Goal: Information Seeking & Learning: Learn about a topic

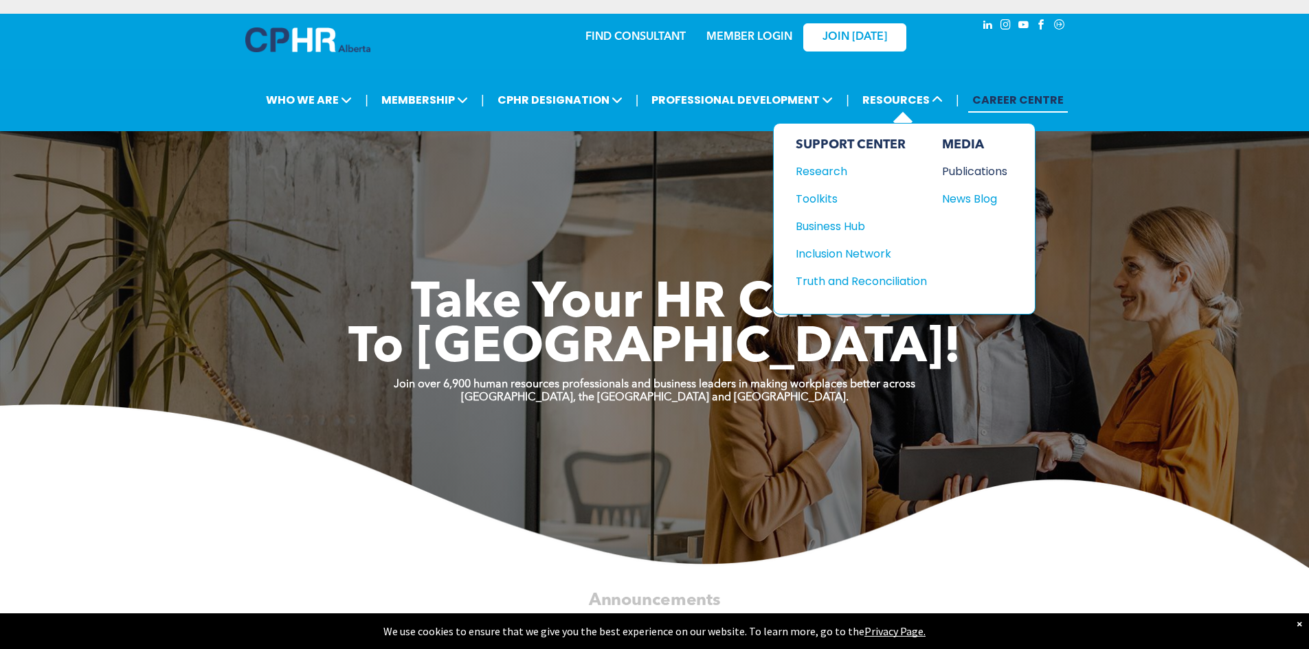
click at [961, 168] on div "Publications" at bounding box center [971, 171] width 59 height 17
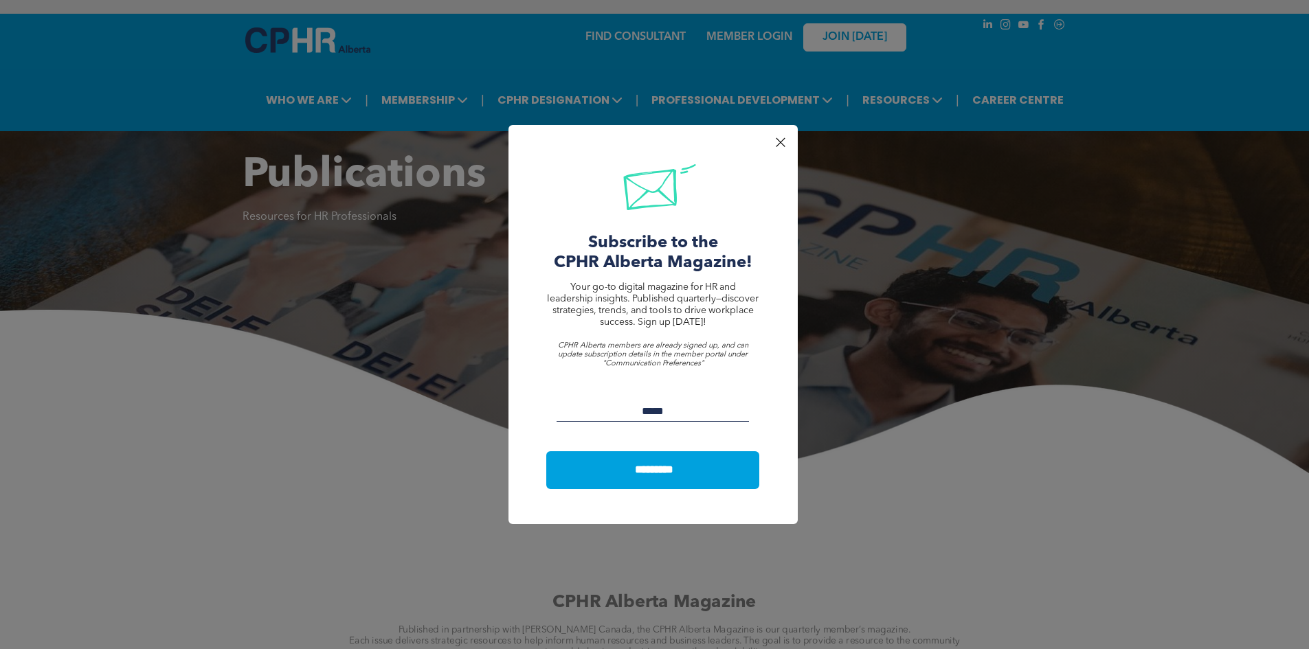
click at [787, 143] on div at bounding box center [780, 142] width 19 height 19
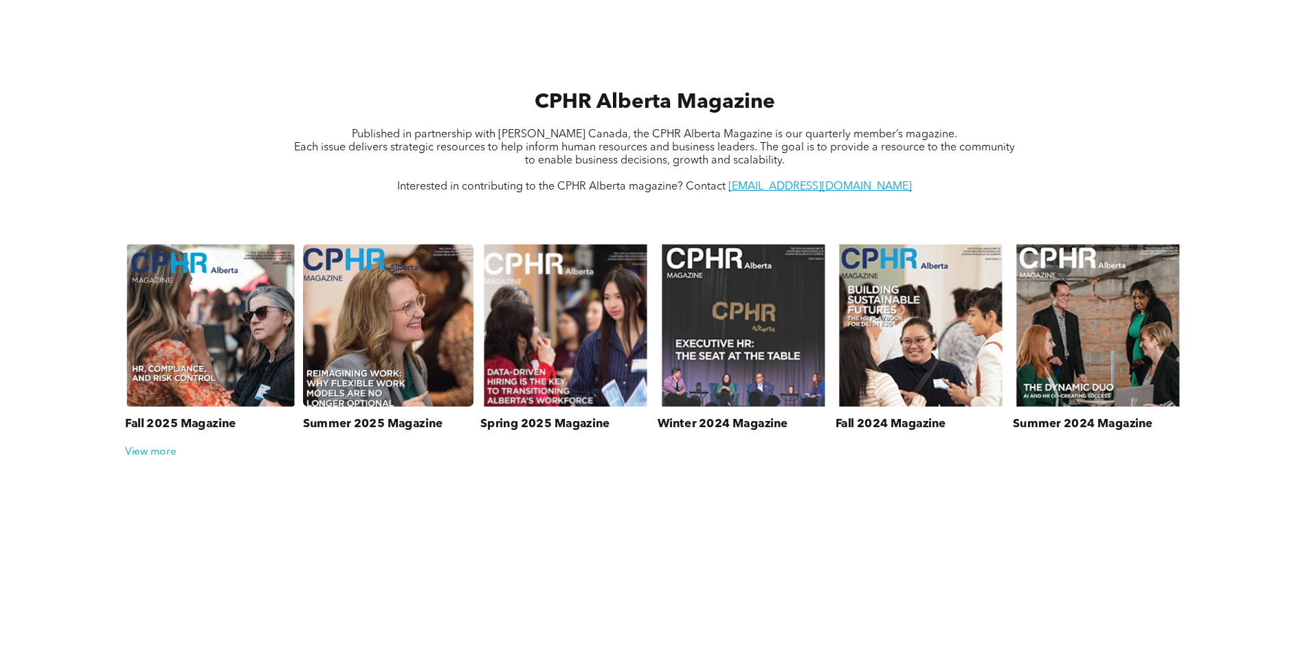
scroll to position [481, 0]
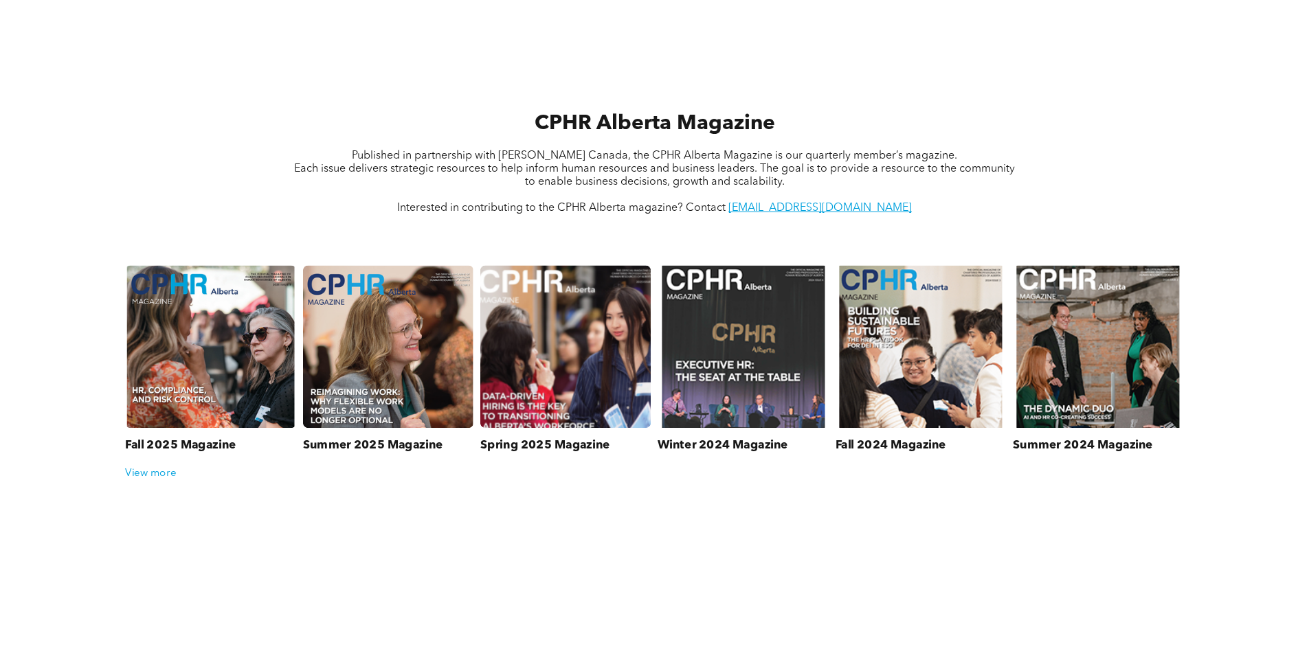
click at [588, 362] on link at bounding box center [565, 346] width 181 height 173
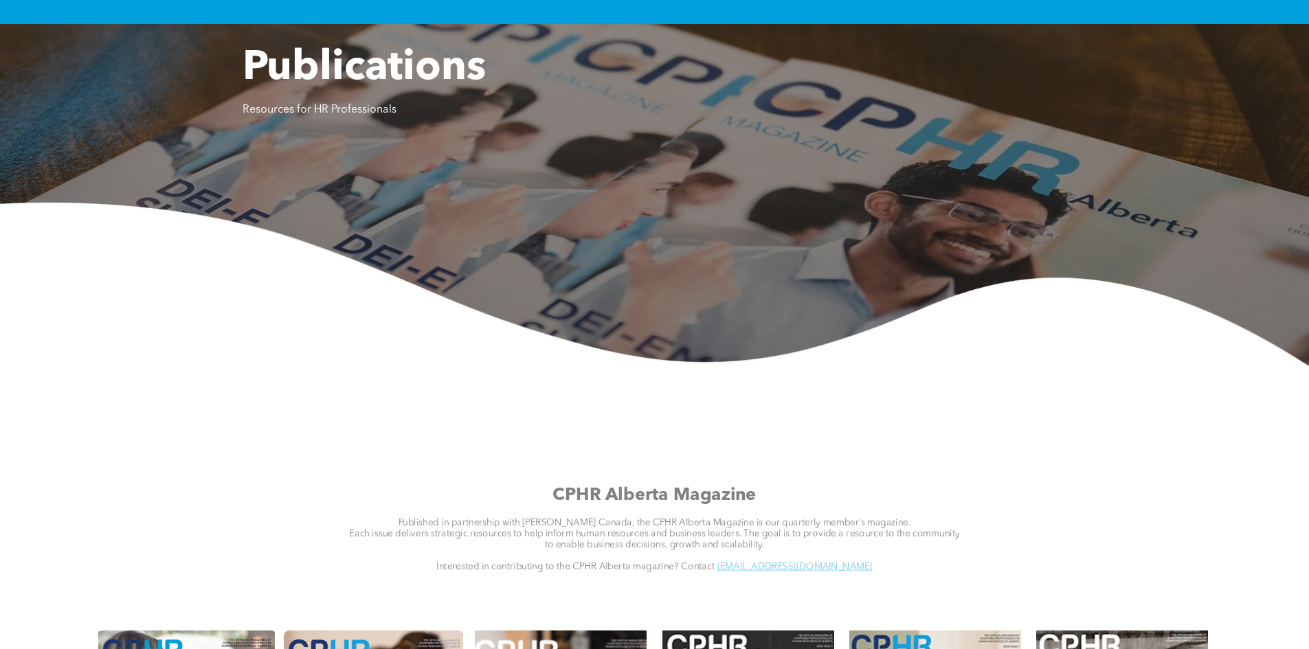
scroll to position [0, 0]
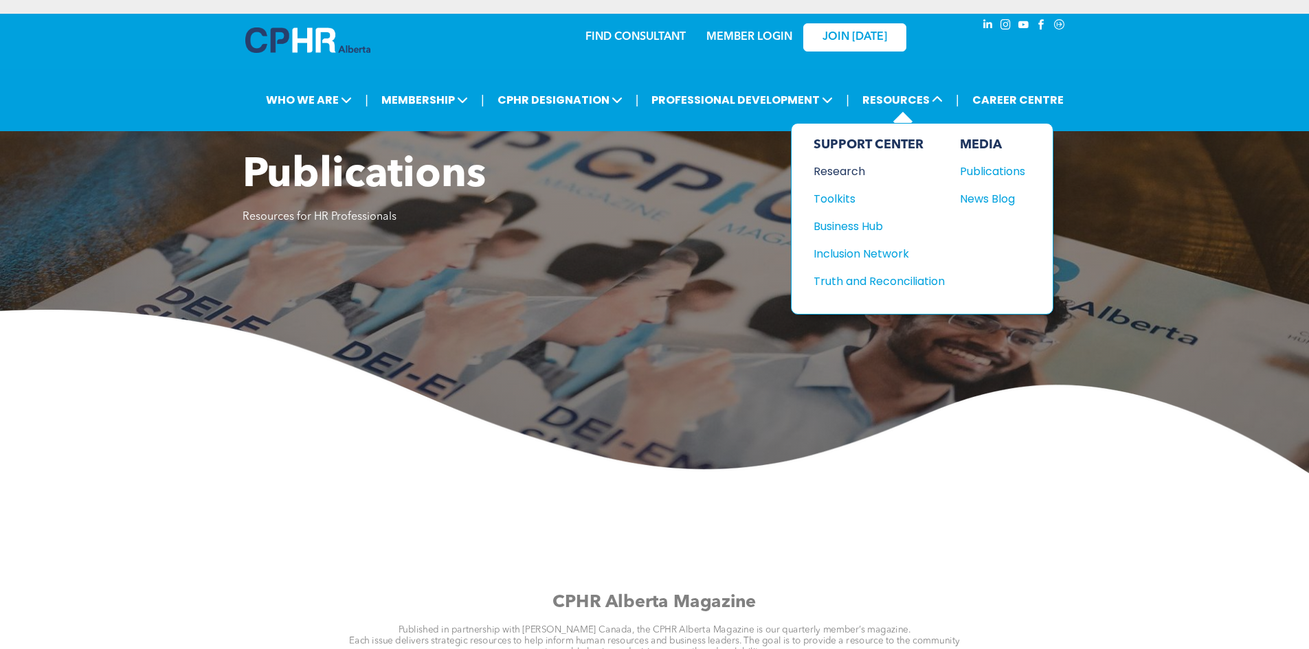
click at [821, 164] on div "Research" at bounding box center [873, 171] width 118 height 17
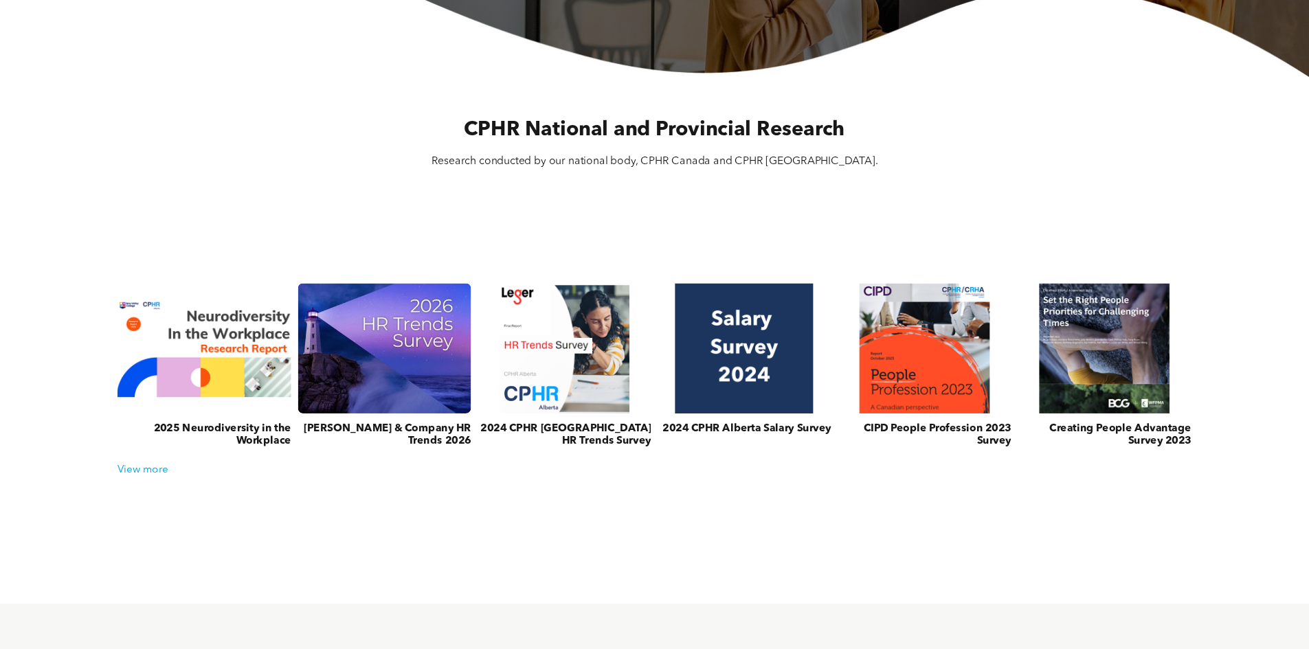
scroll to position [412, 0]
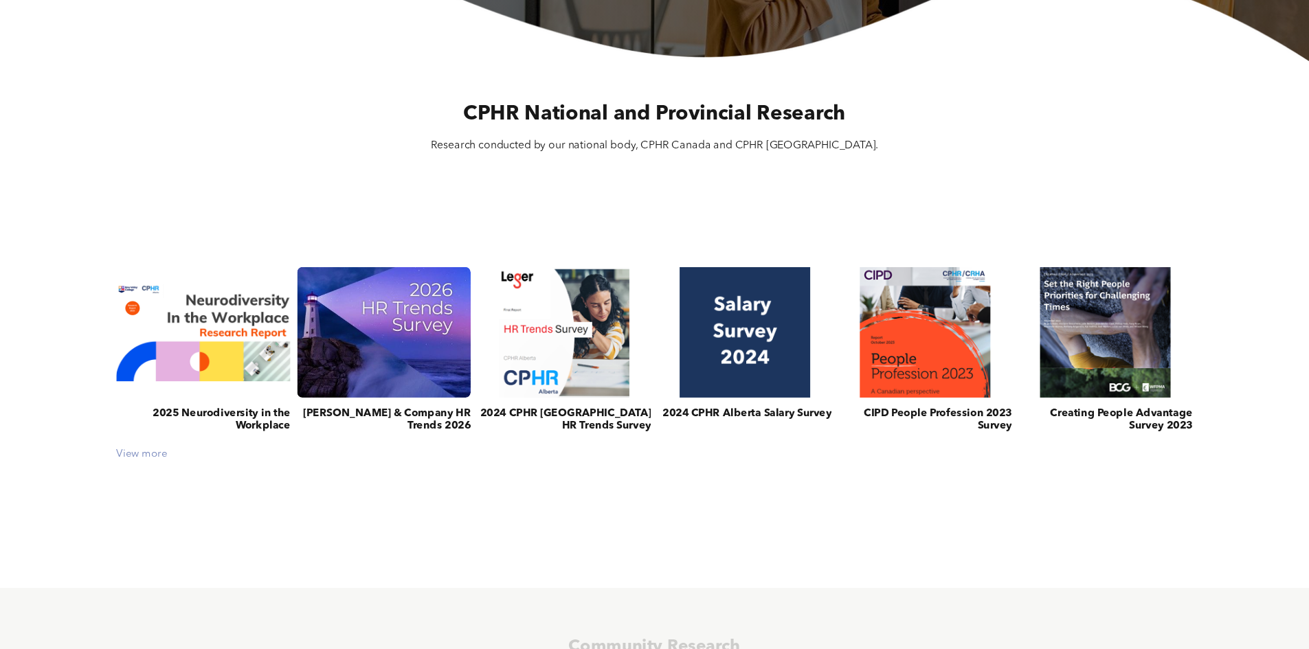
click at [152, 461] on div "View more" at bounding box center [654, 455] width 1089 height 12
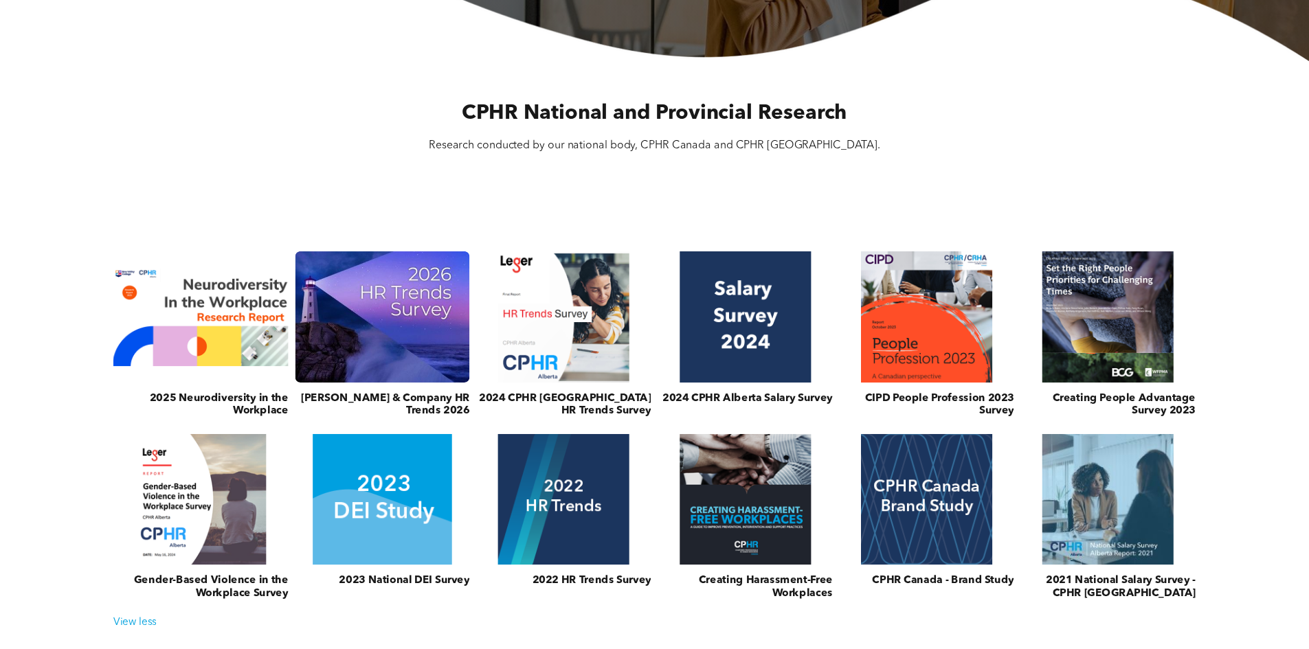
scroll to position [481, 0]
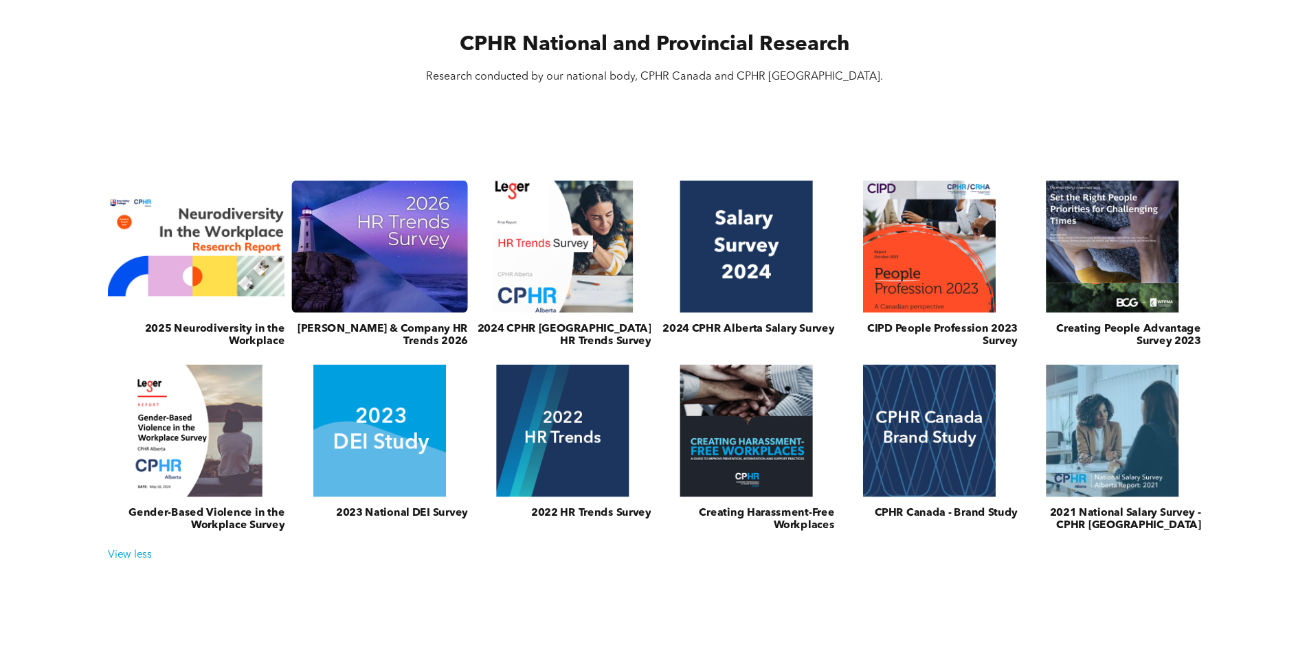
click at [599, 278] on link at bounding box center [562, 247] width 187 height 141
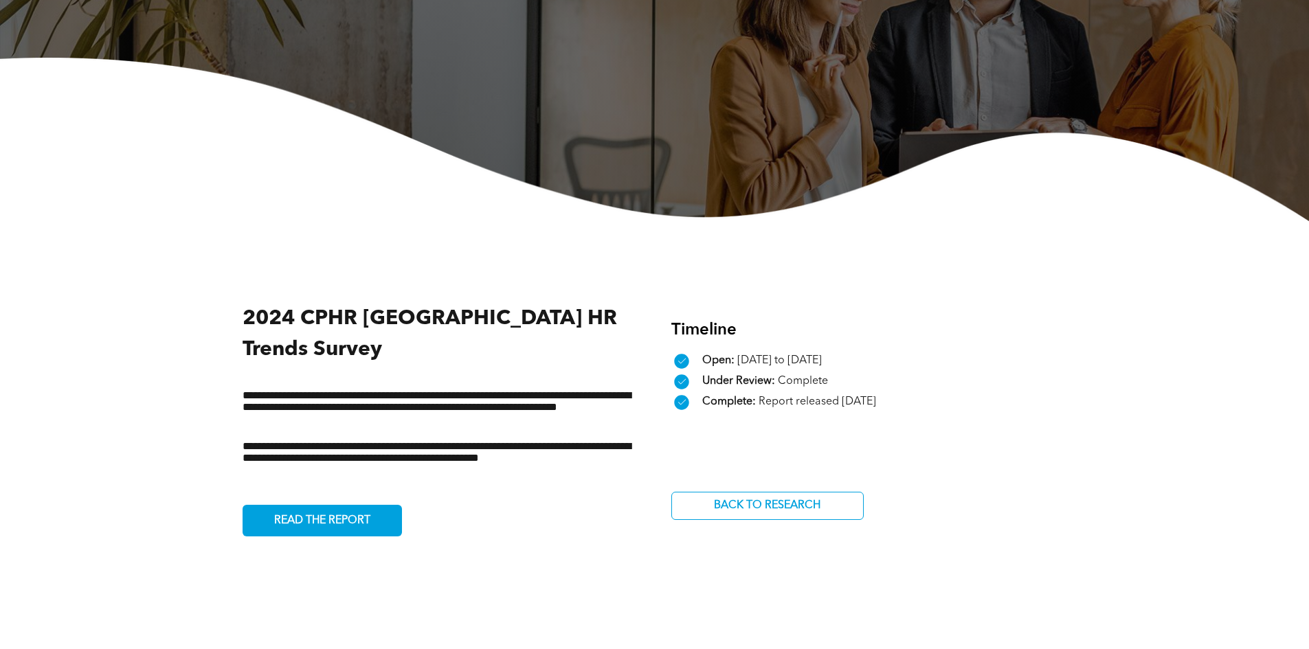
scroll to position [275, 0]
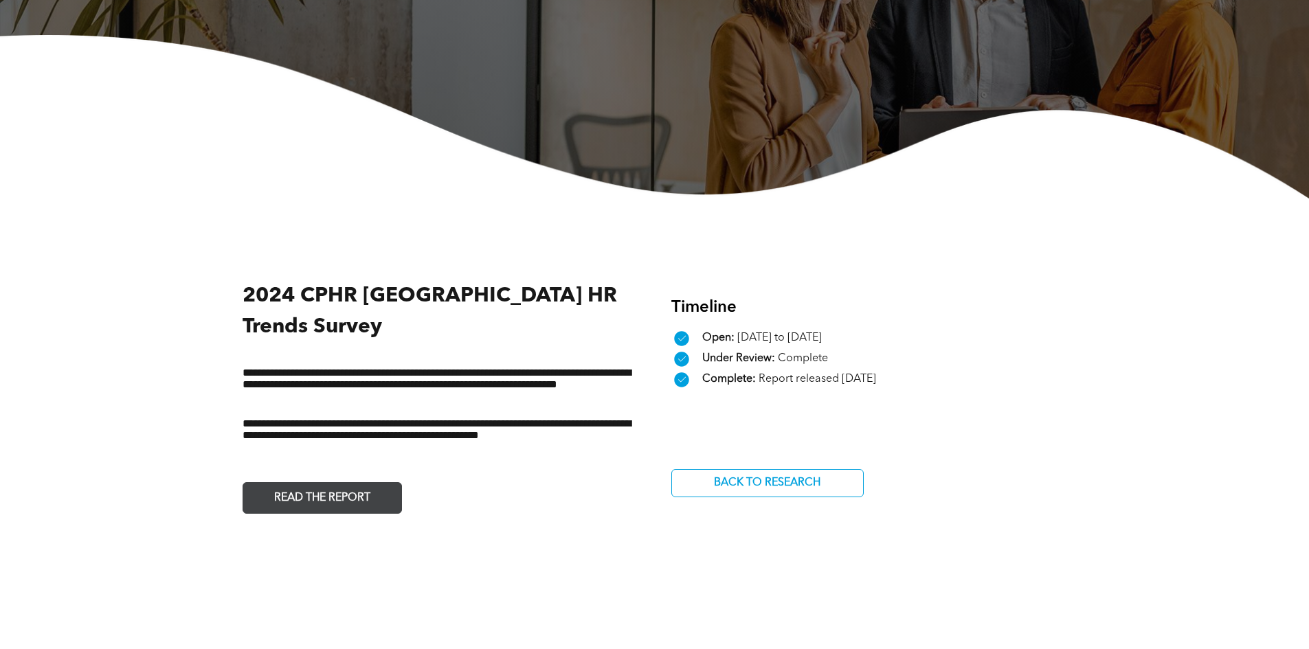
click at [319, 485] on span "READ THE REPORT" at bounding box center [322, 498] width 106 height 27
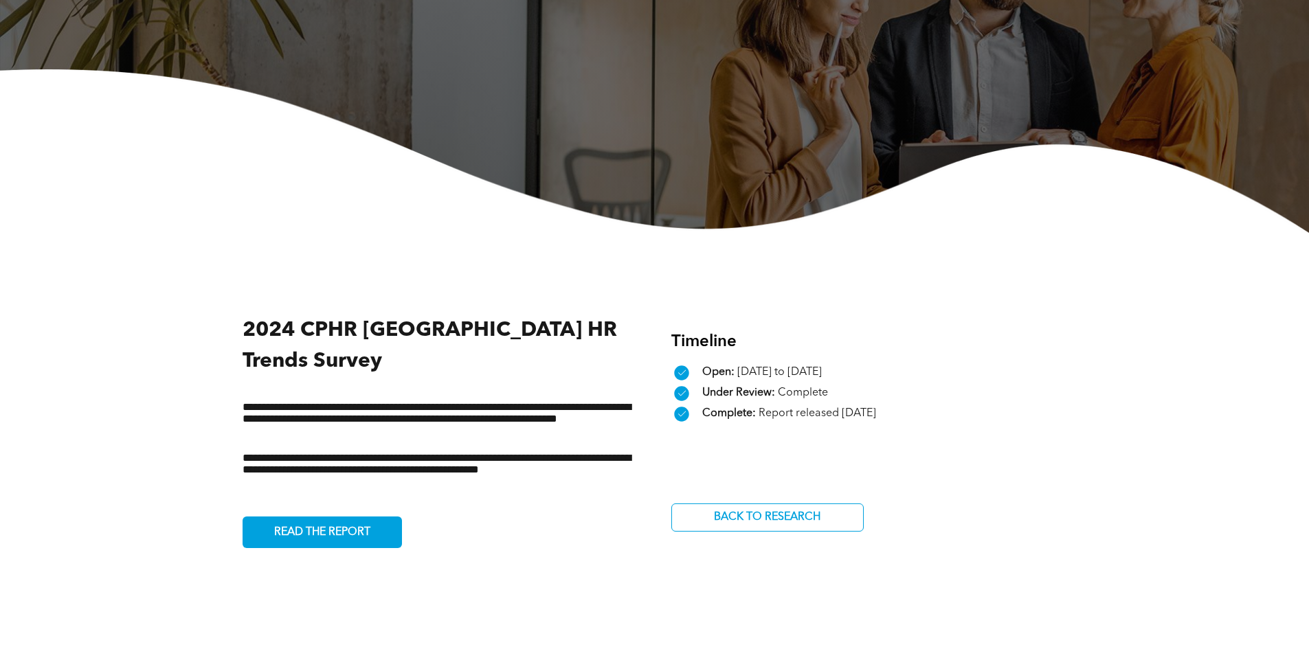
scroll to position [0, 0]
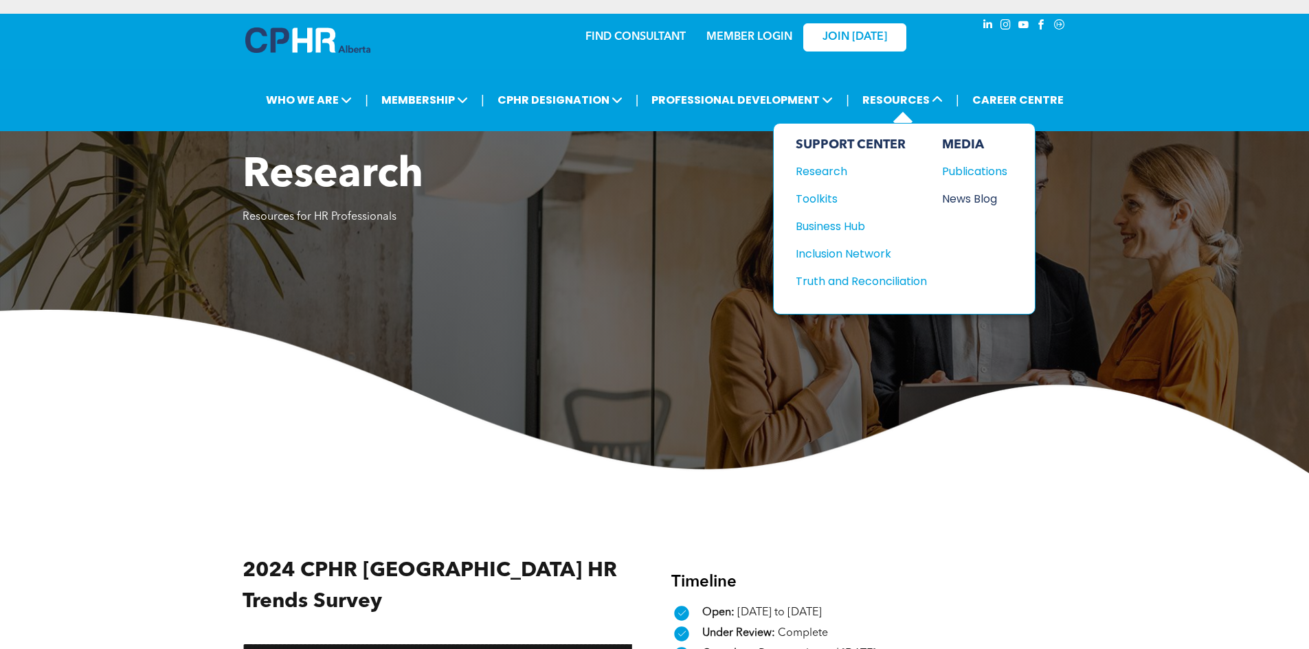
click at [969, 201] on div "News Blog" at bounding box center [971, 198] width 59 height 17
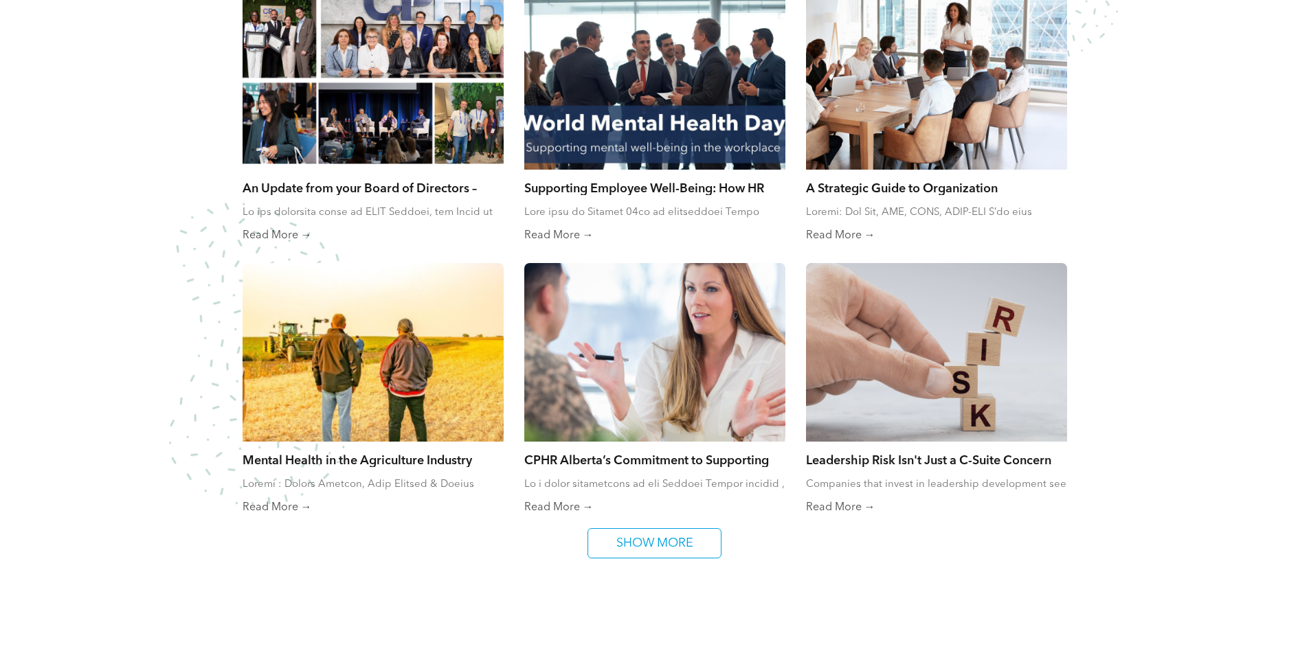
scroll to position [893, 0]
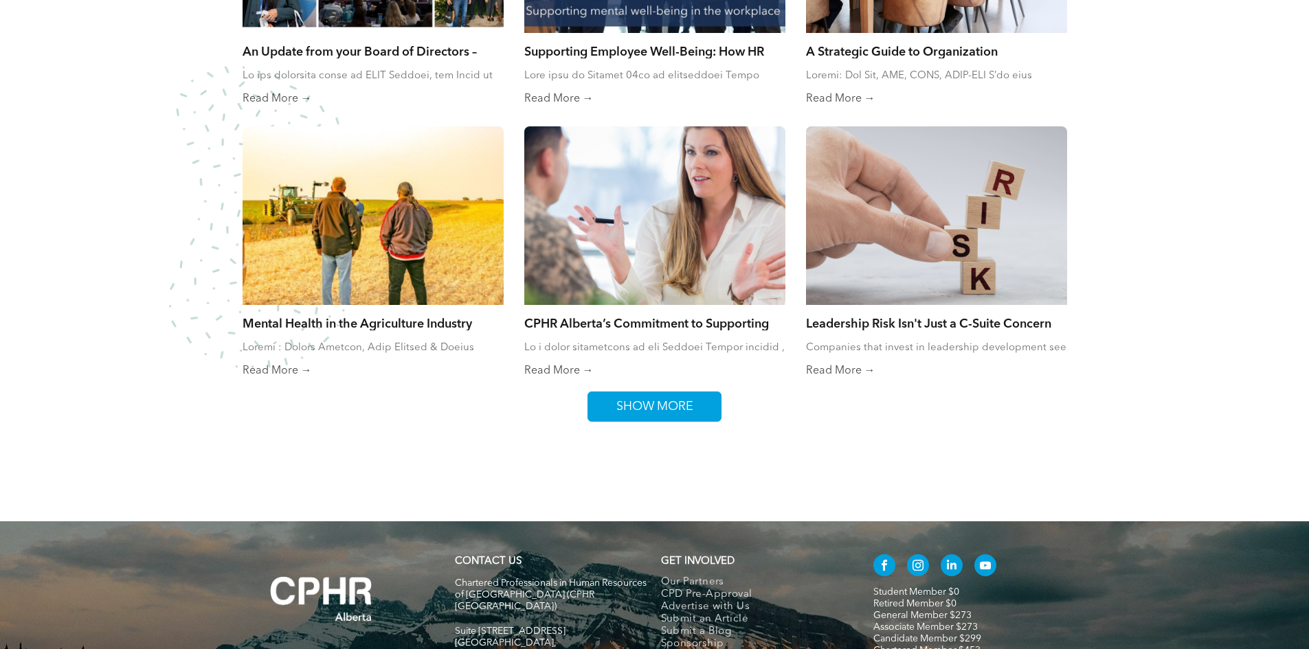
click at [625, 399] on span "SHOW MORE" at bounding box center [655, 406] width 87 height 29
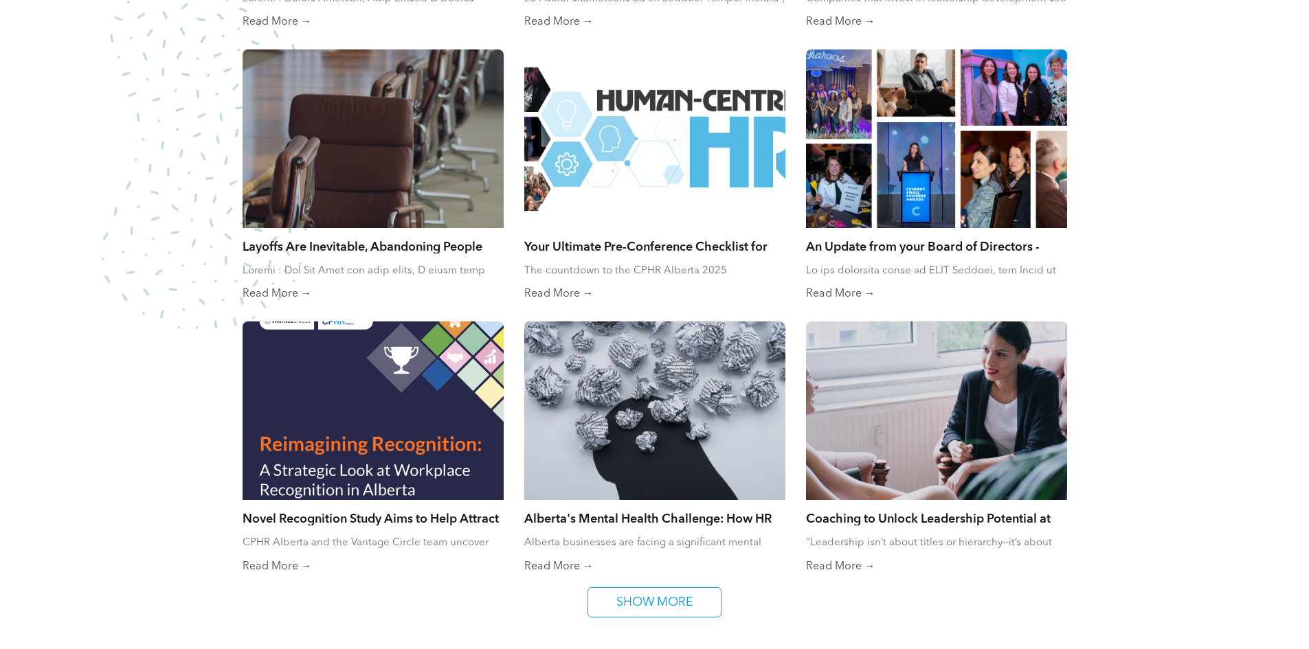
scroll to position [1443, 0]
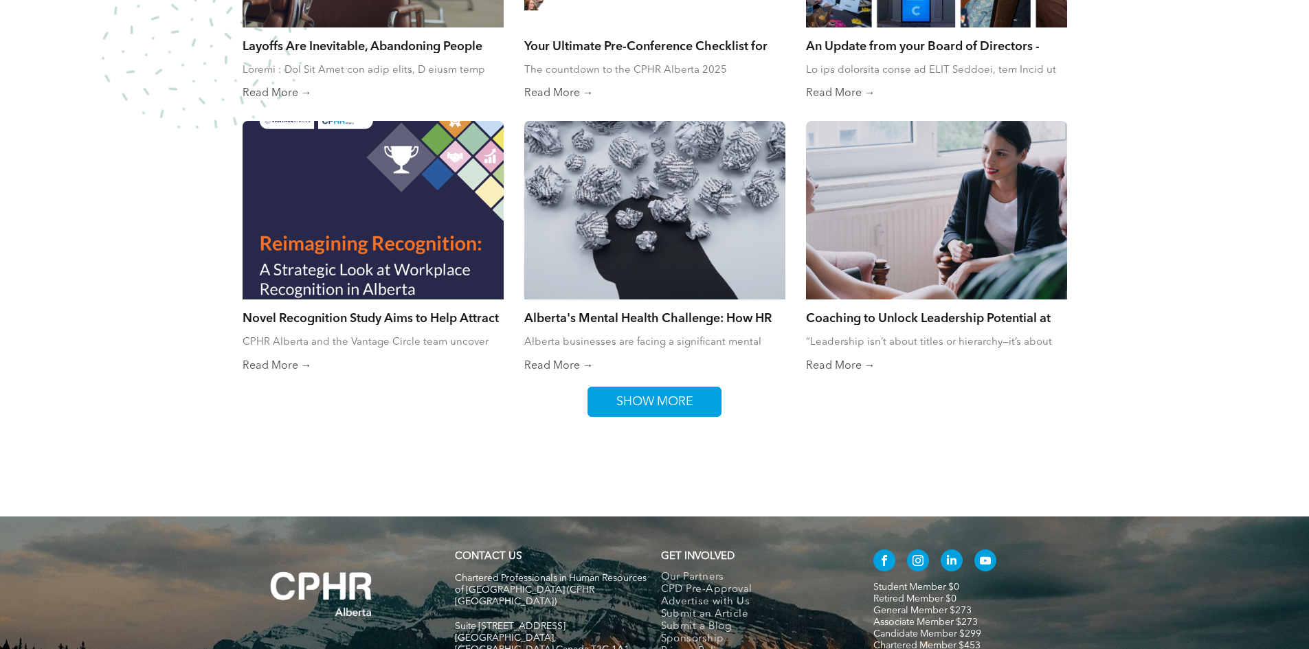
click at [637, 391] on span "SHOW MORE" at bounding box center [655, 402] width 87 height 29
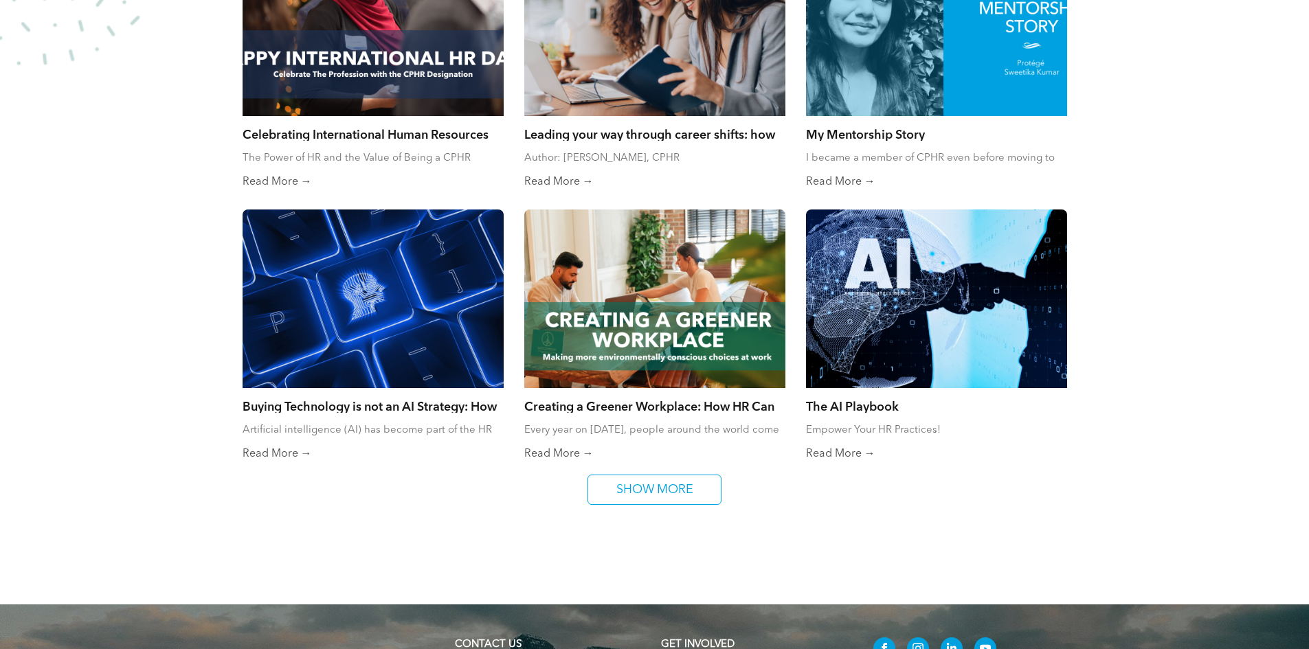
scroll to position [1924, 0]
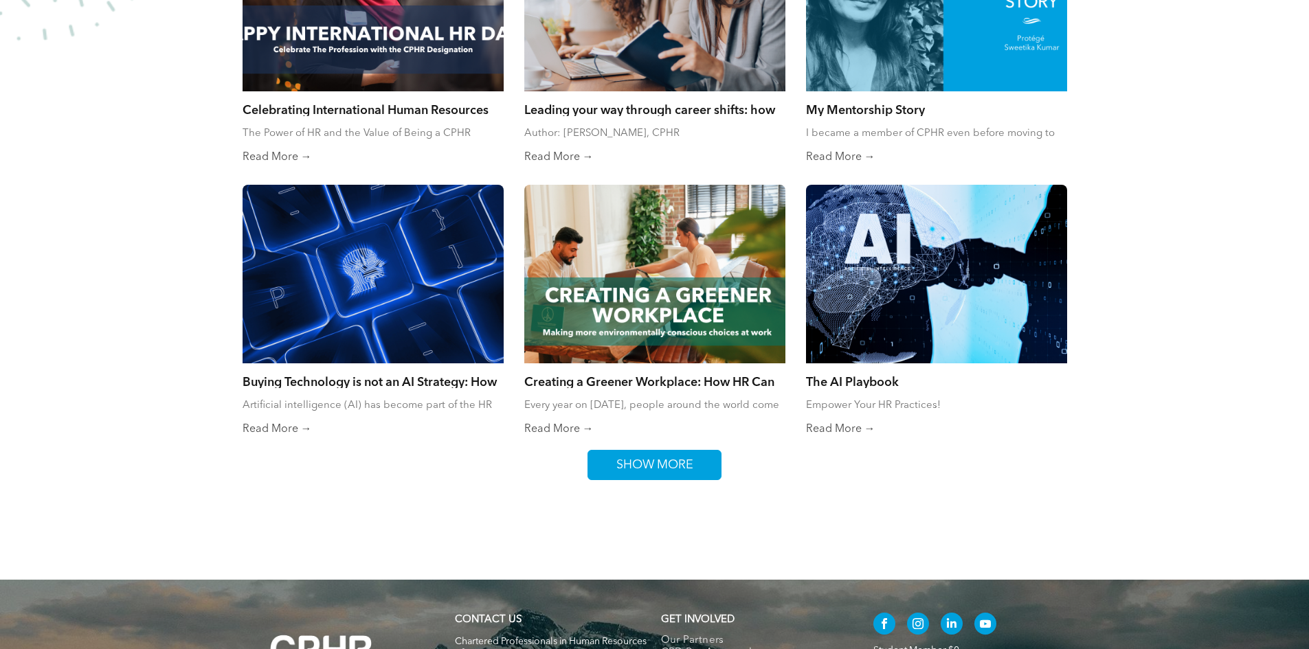
click at [629, 460] on span "SHOW MORE" at bounding box center [655, 465] width 87 height 29
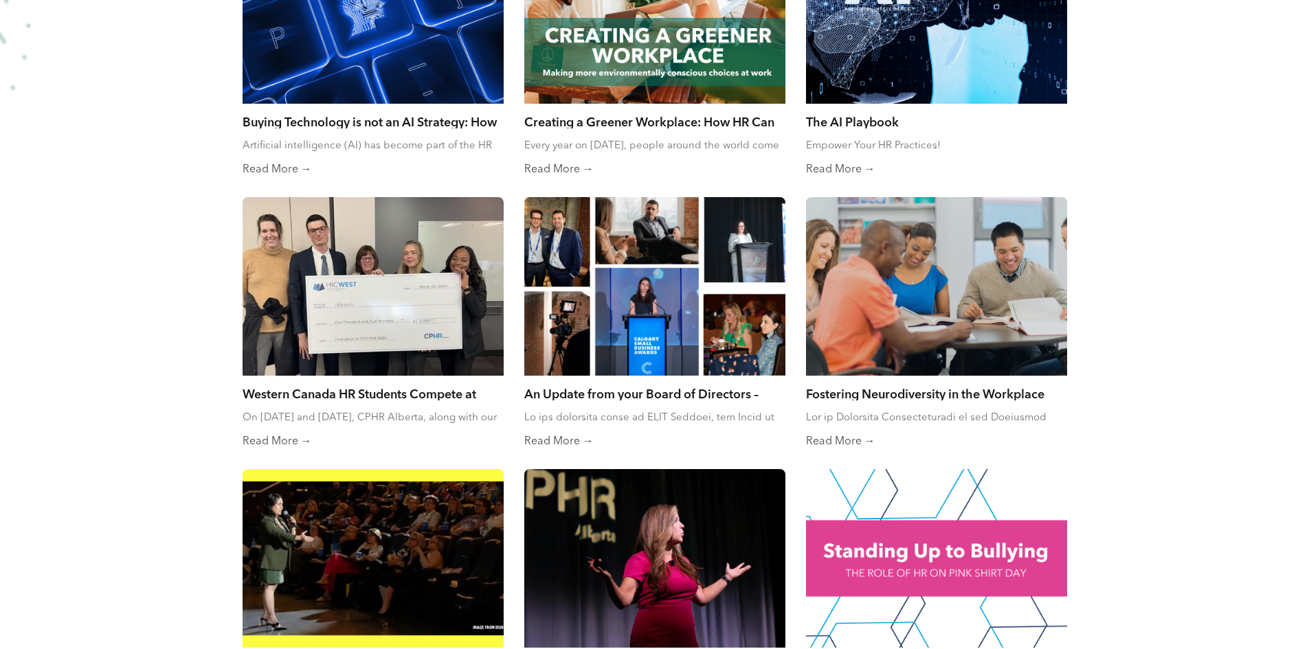
scroll to position [2337, 0]
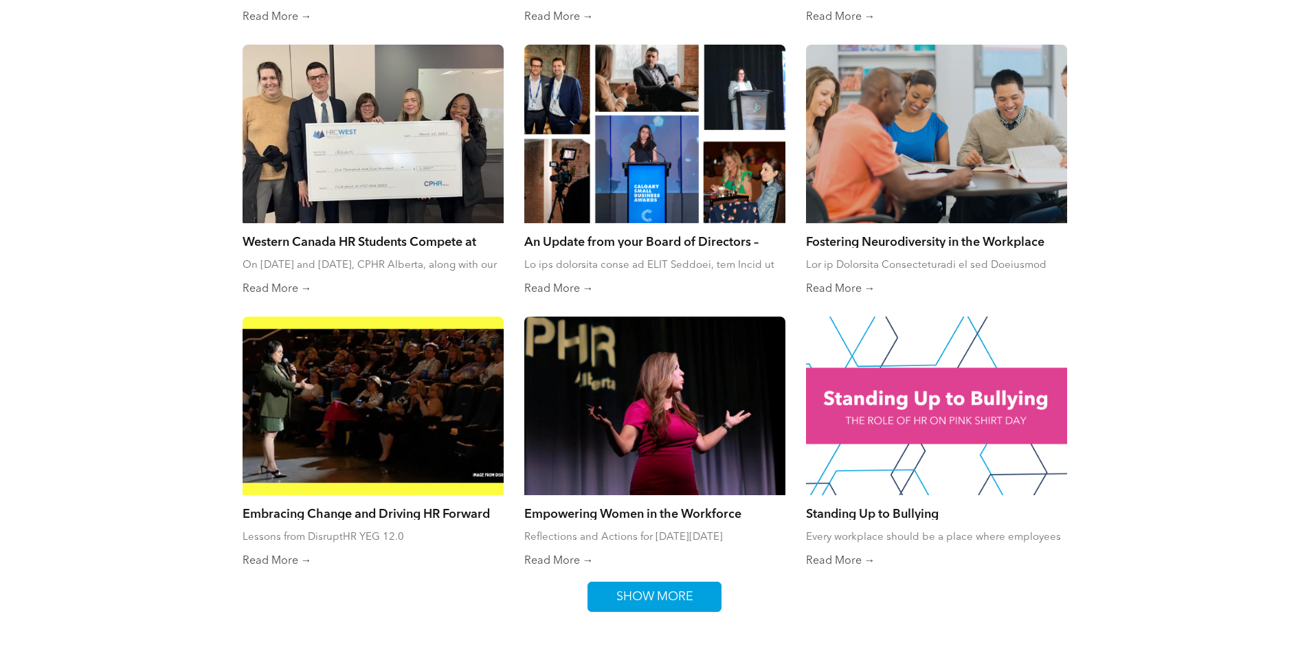
click at [644, 599] on span "SHOW MORE" at bounding box center [655, 597] width 87 height 29
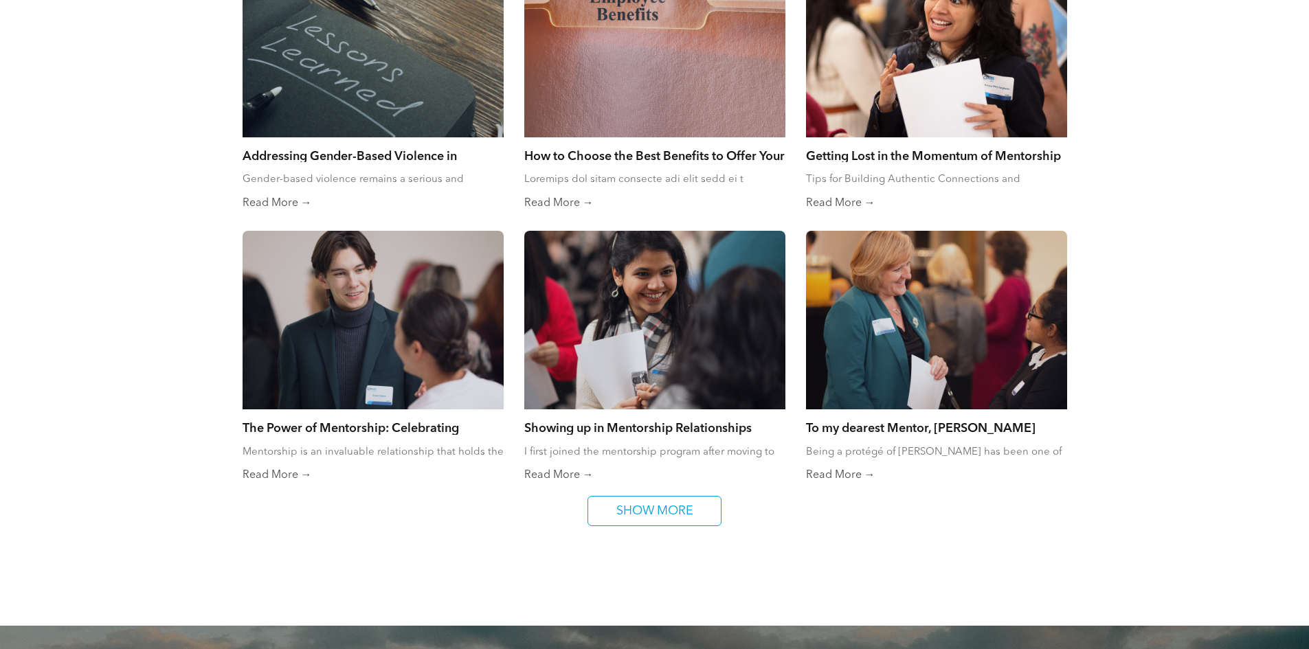
scroll to position [3024, 0]
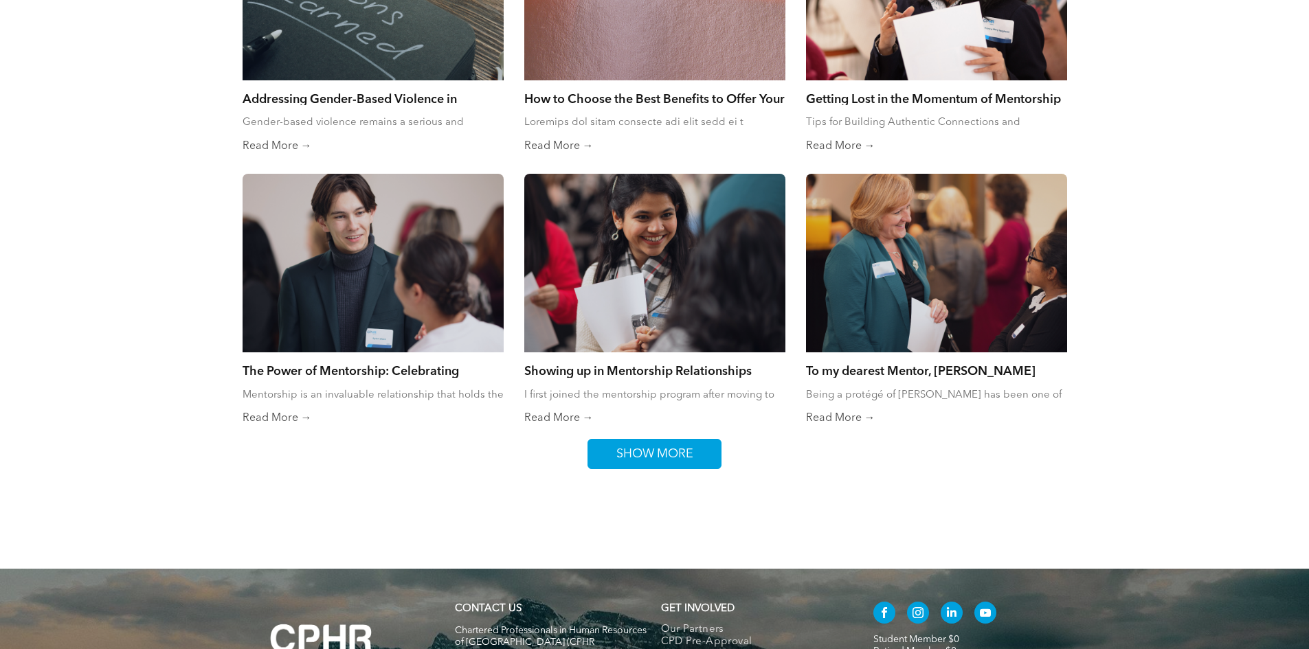
click at [654, 460] on span "SHOW MORE" at bounding box center [655, 454] width 87 height 29
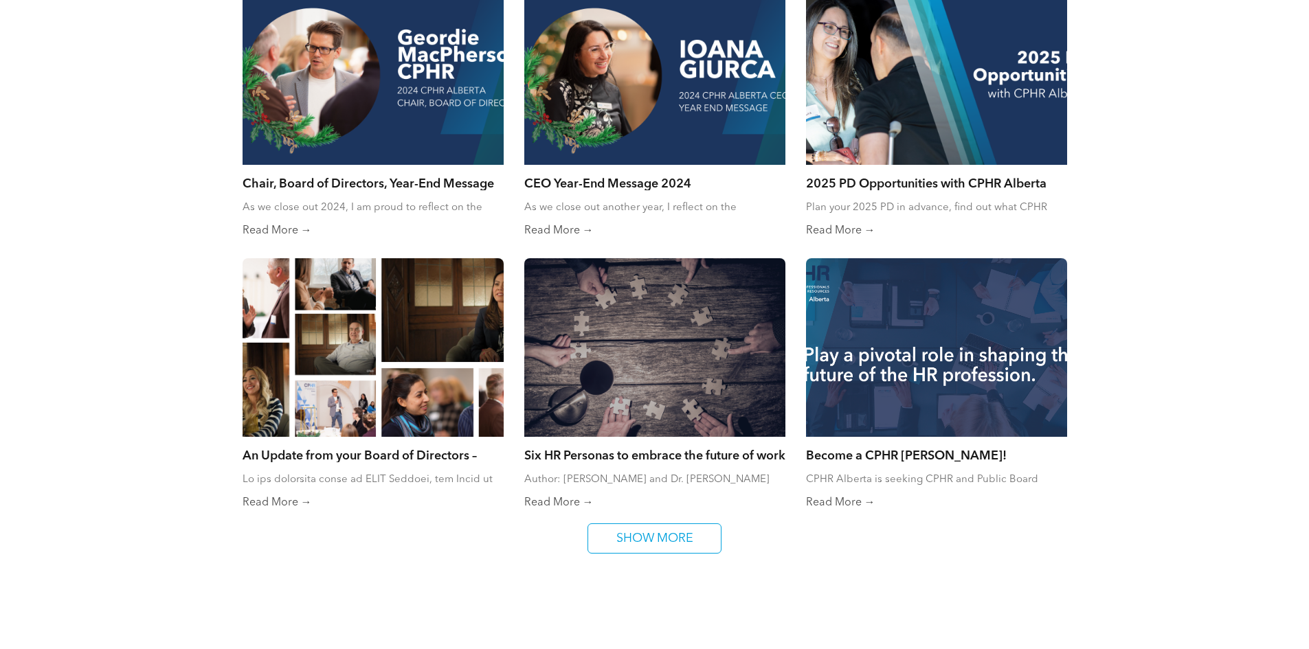
scroll to position [3505, 0]
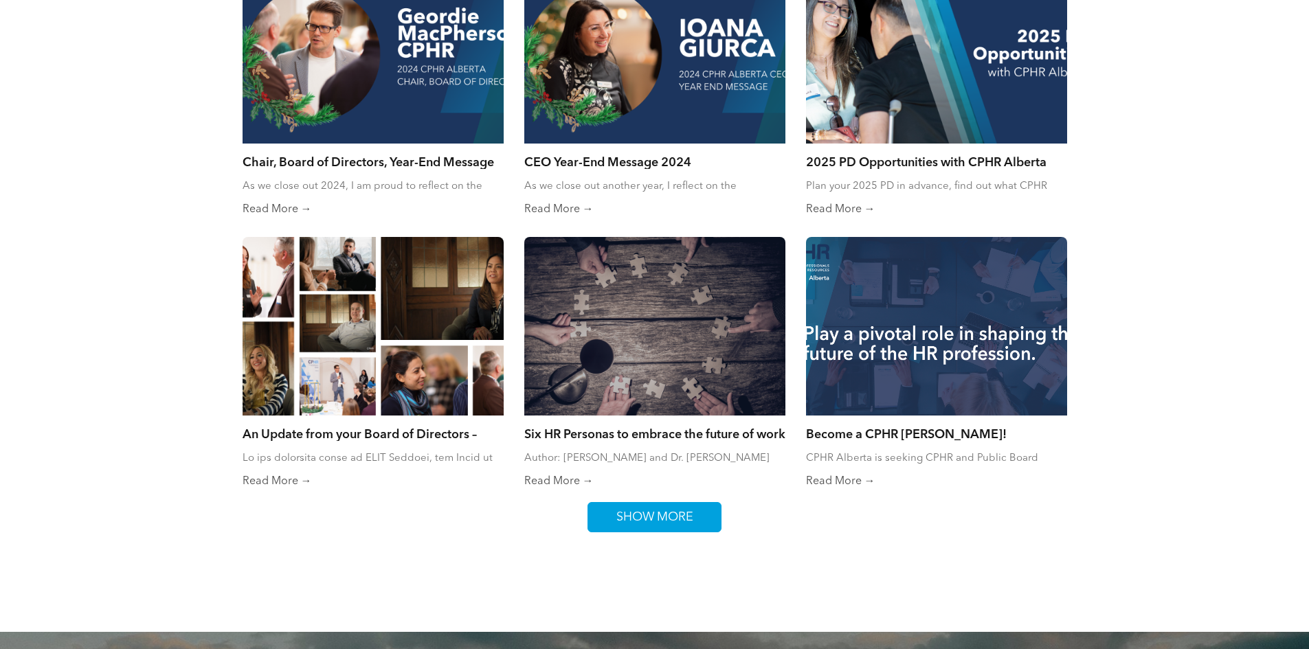
click at [680, 503] on span "SHOW MORE" at bounding box center [655, 517] width 87 height 29
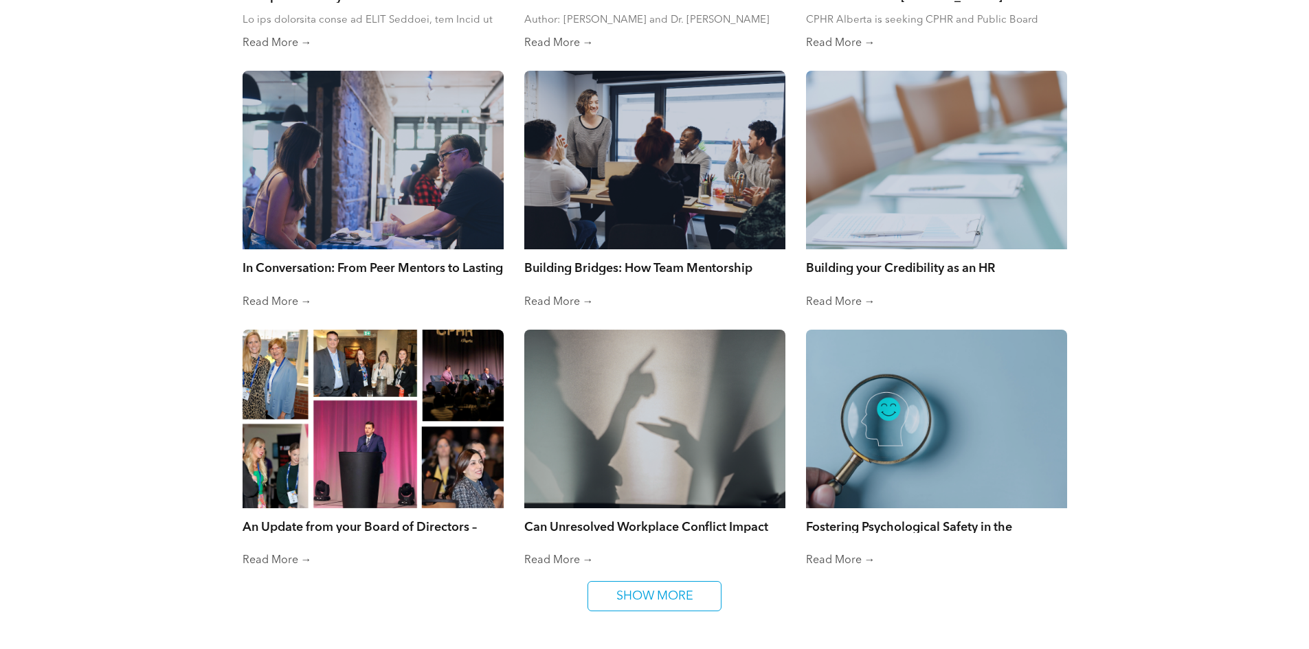
scroll to position [3986, 0]
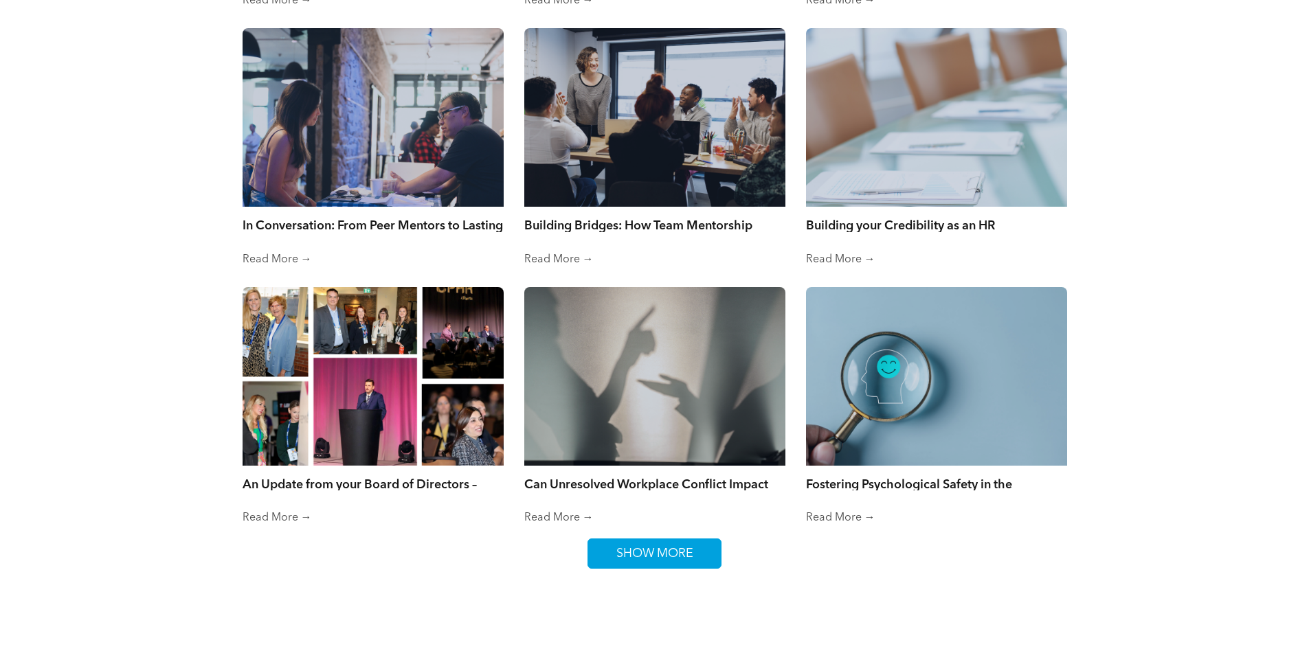
click at [643, 546] on span "SHOW MORE" at bounding box center [655, 553] width 87 height 29
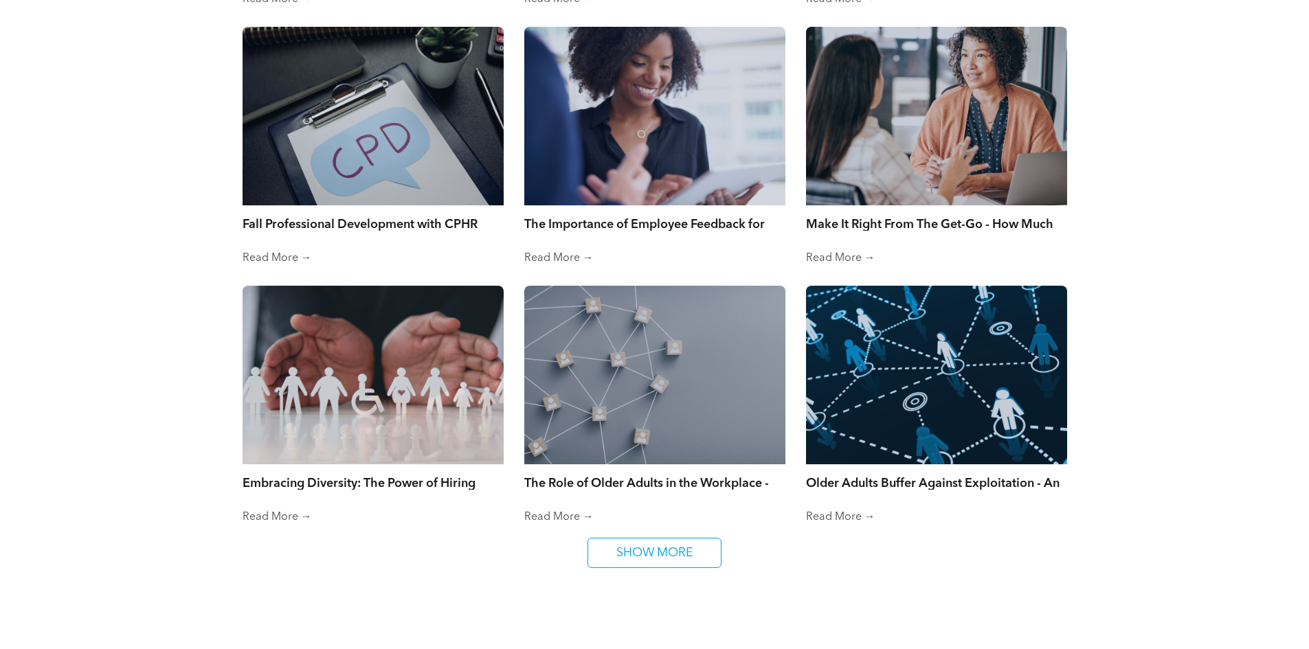
scroll to position [4536, 0]
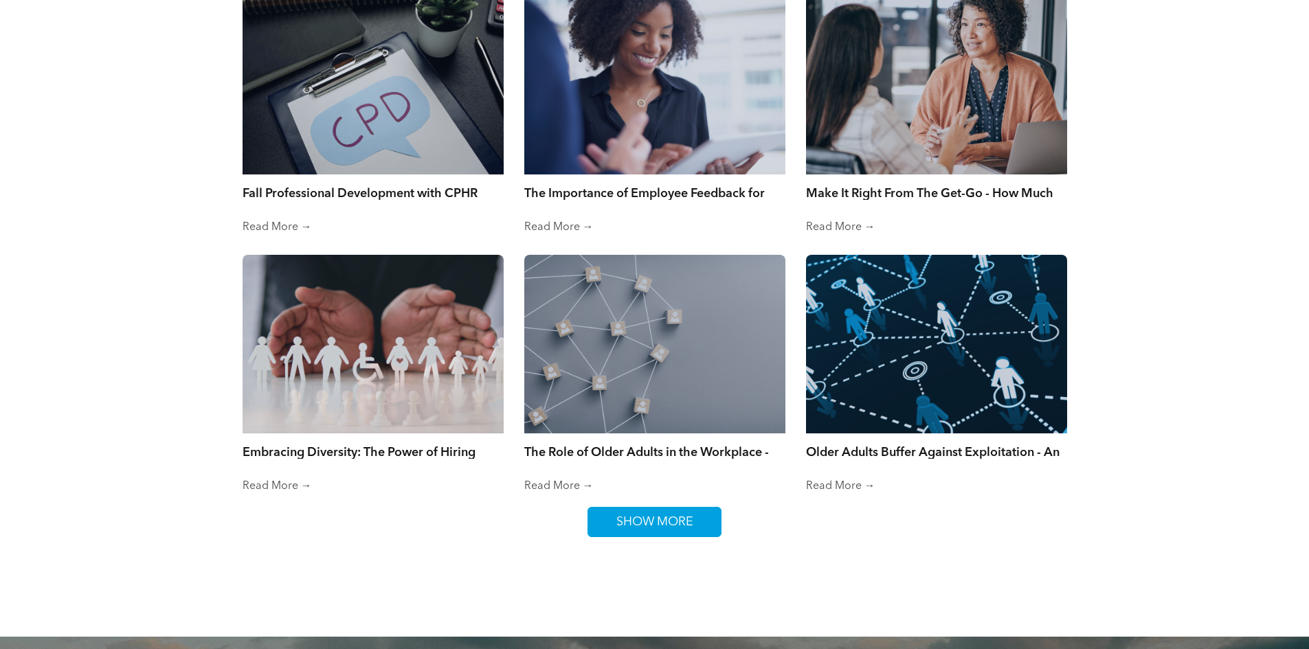
click at [656, 508] on span "SHOW MORE" at bounding box center [655, 522] width 87 height 29
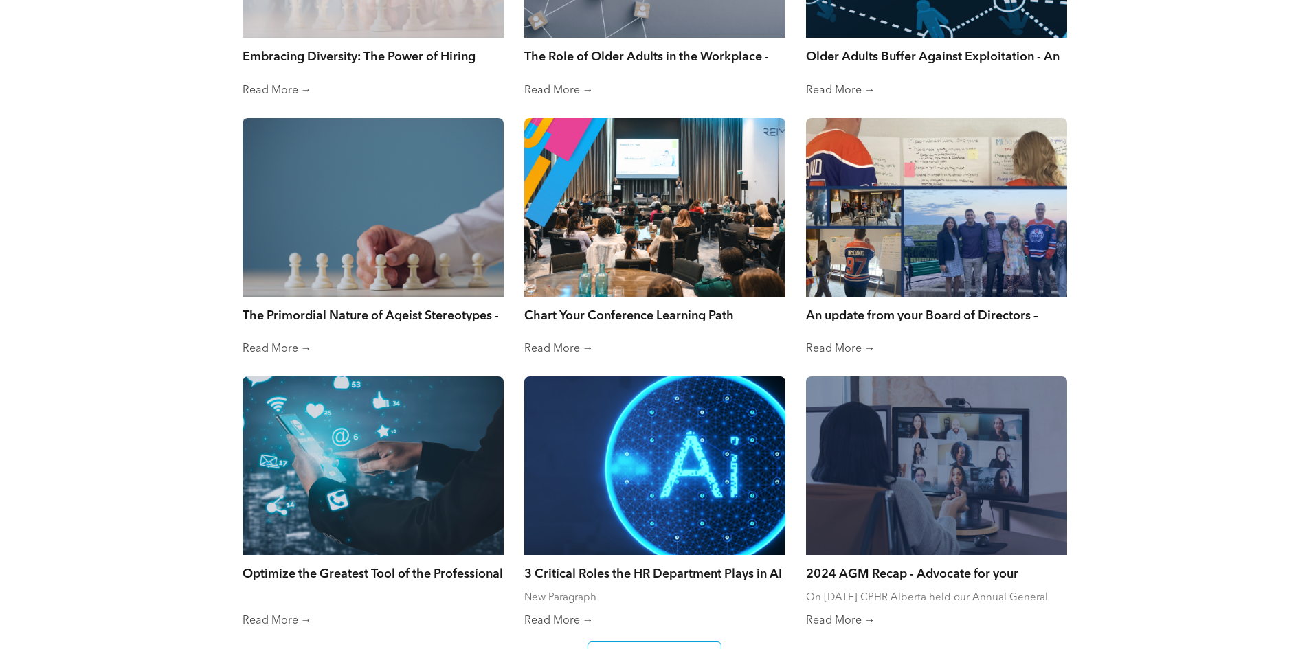
scroll to position [5017, 0]
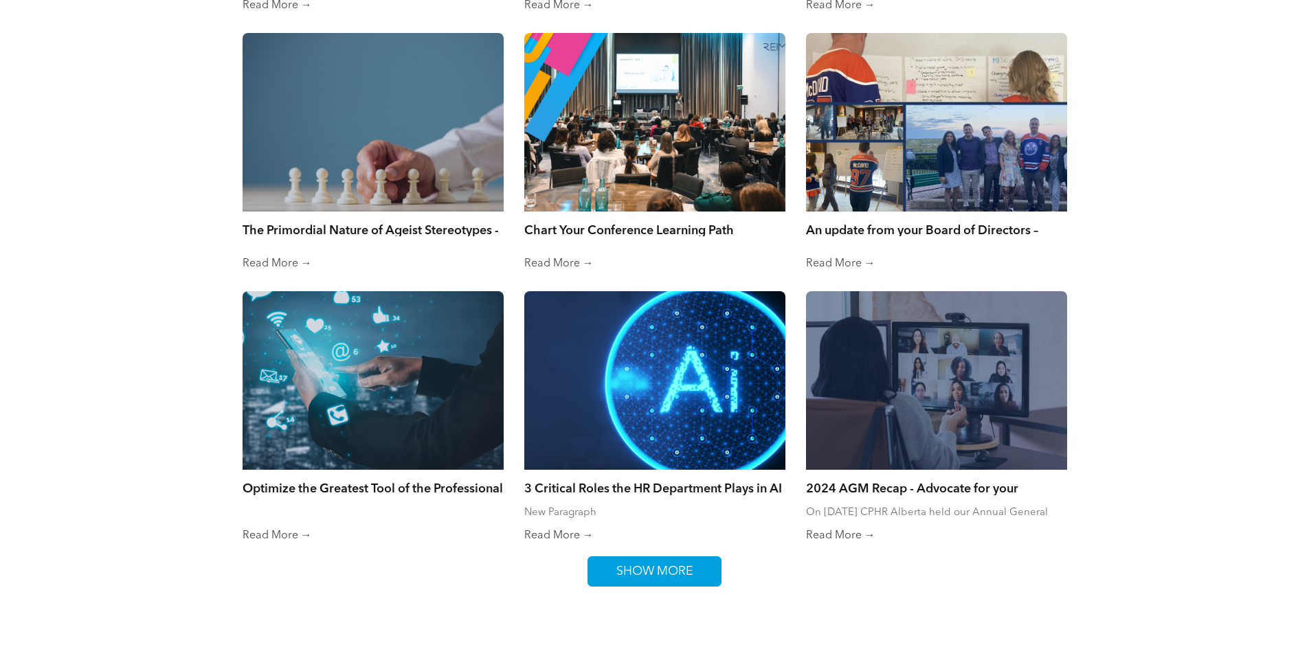
click at [646, 566] on span "SHOW MORE" at bounding box center [655, 571] width 87 height 29
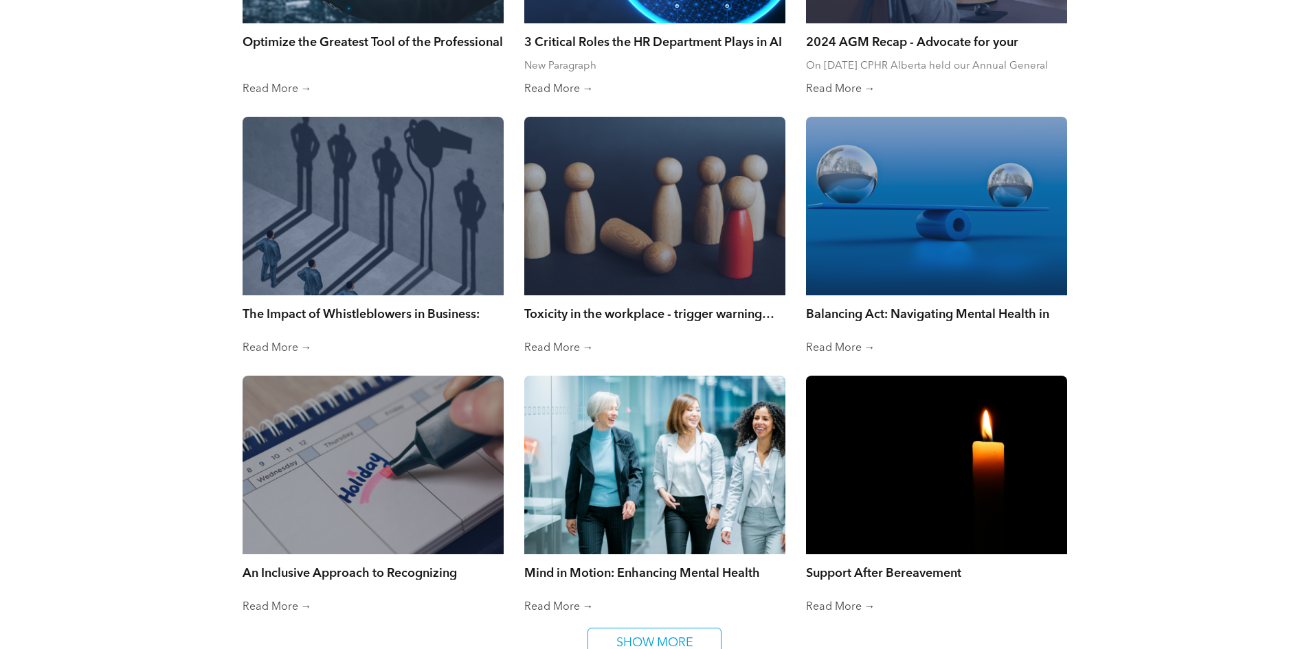
scroll to position [5567, 0]
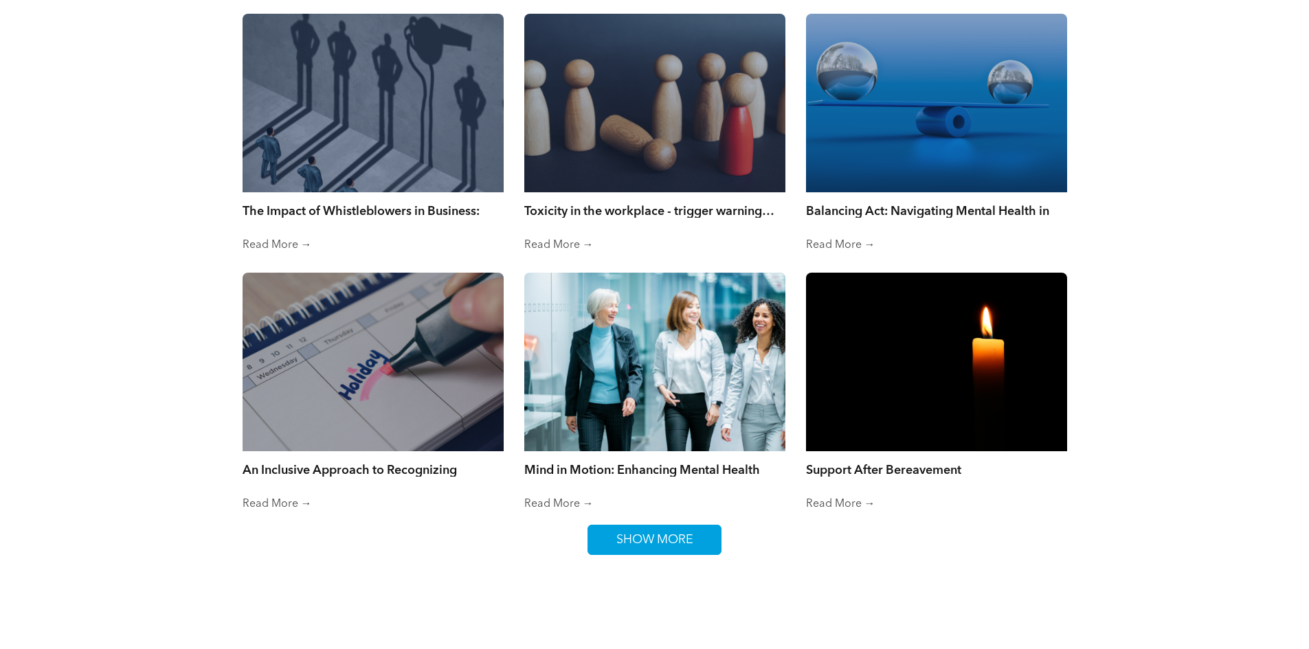
click at [678, 526] on span "SHOW MORE" at bounding box center [655, 540] width 87 height 29
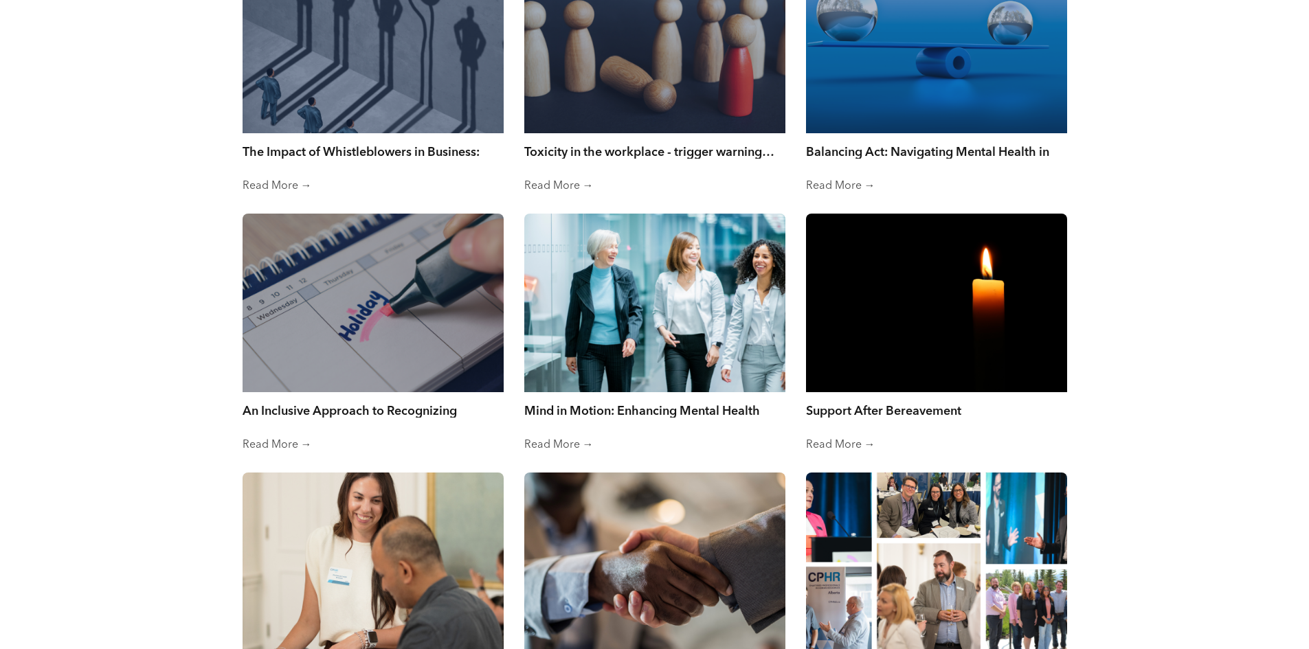
scroll to position [5773, 0]
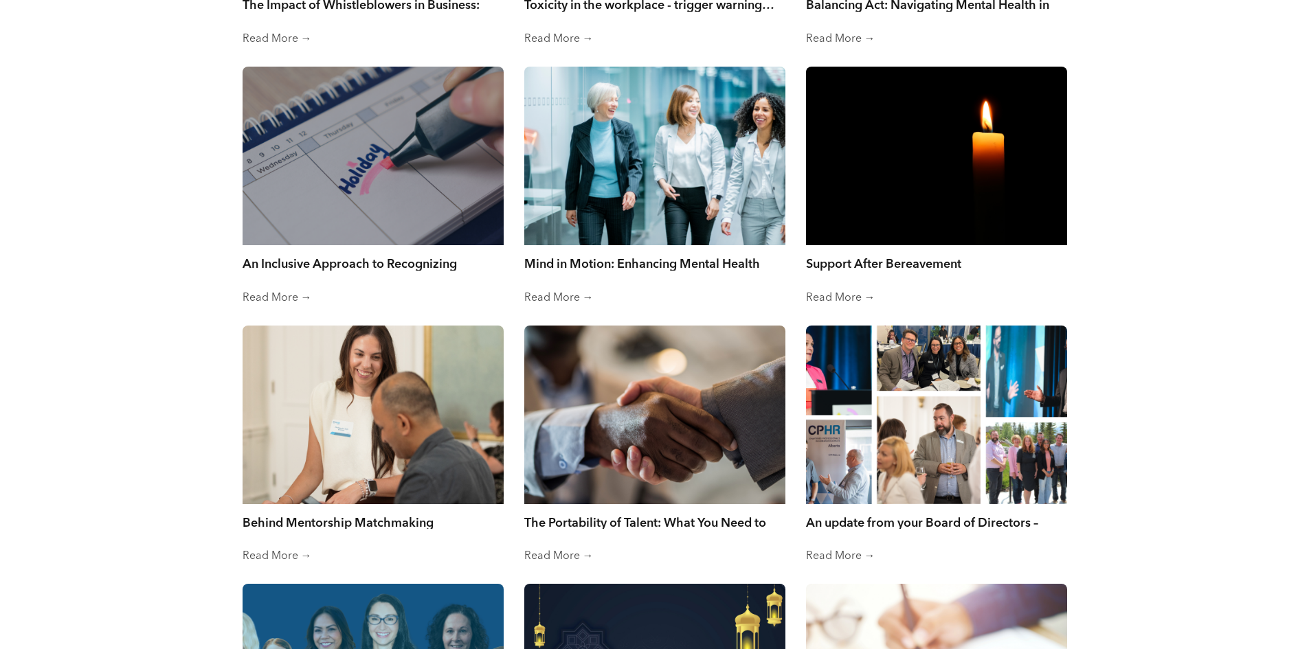
click at [583, 550] on link "Read More →" at bounding box center [654, 557] width 261 height 14
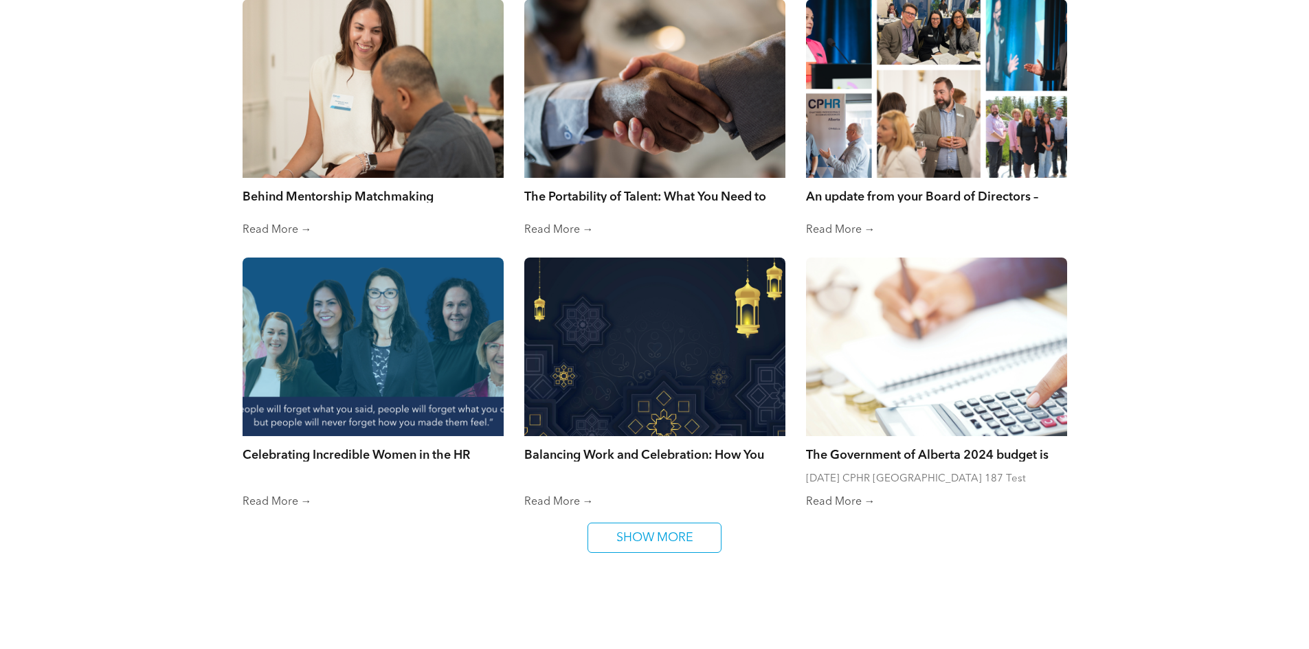
scroll to position [6117, 0]
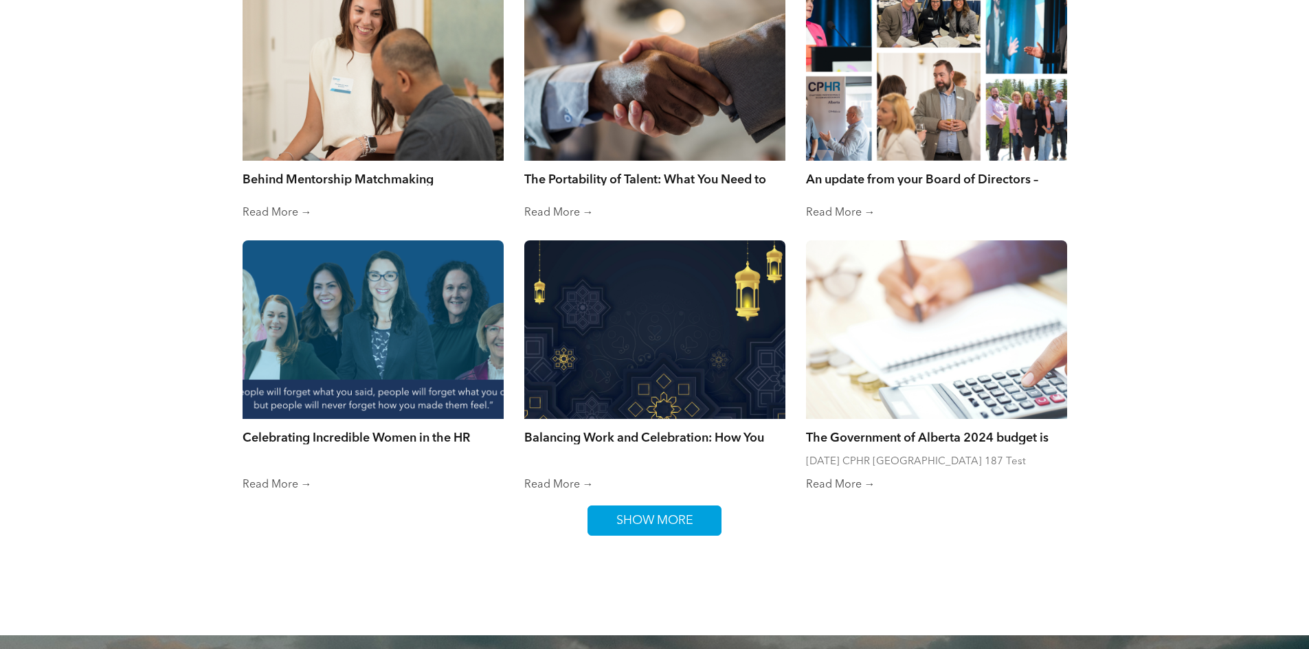
click at [655, 516] on span "SHOW MORE" at bounding box center [655, 521] width 87 height 29
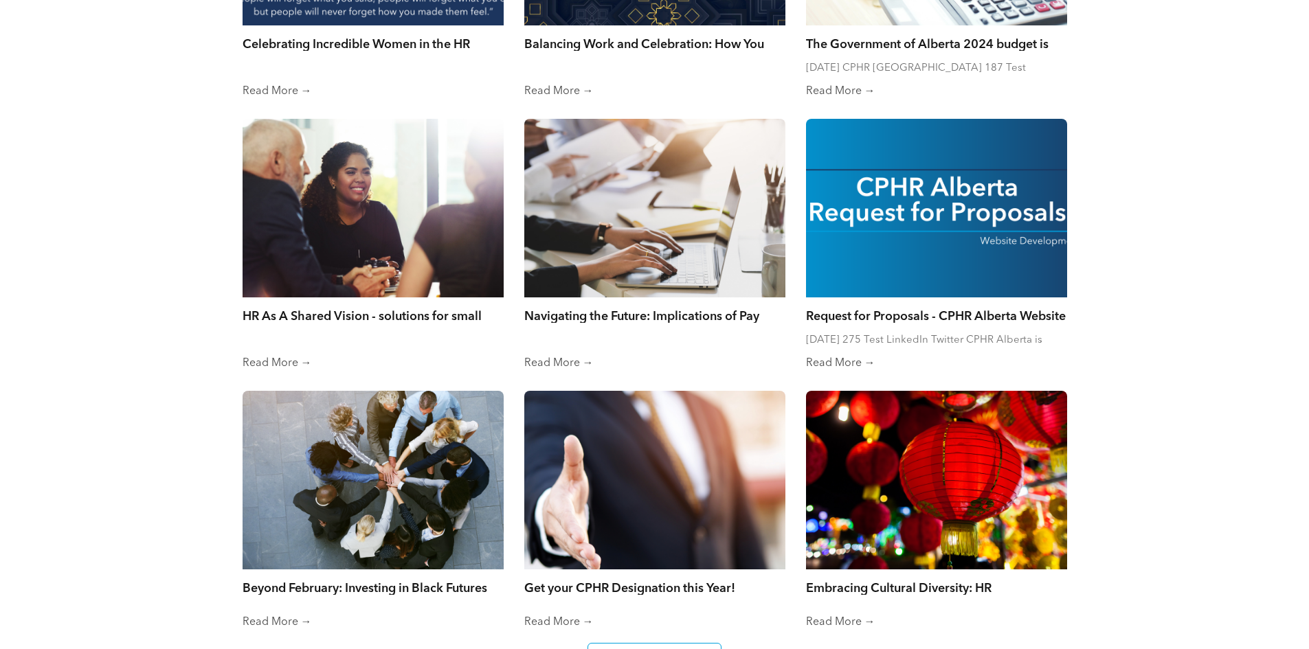
scroll to position [6529, 0]
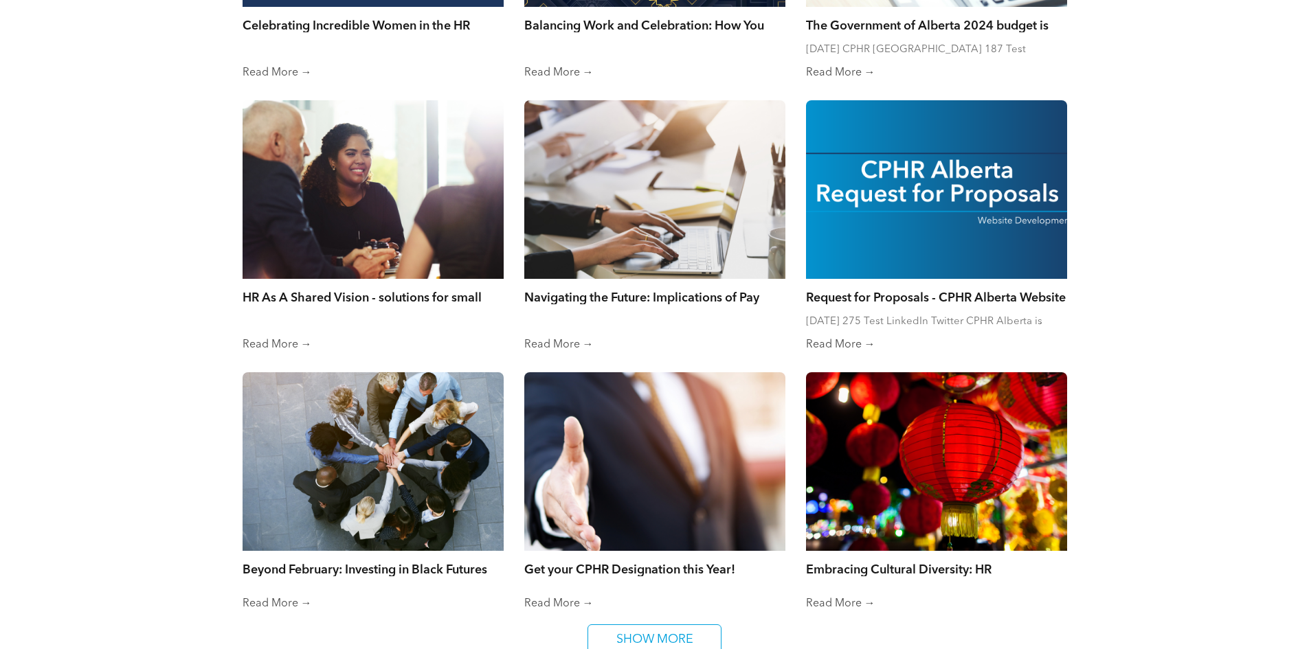
click at [575, 338] on link "Read More →" at bounding box center [654, 345] width 261 height 14
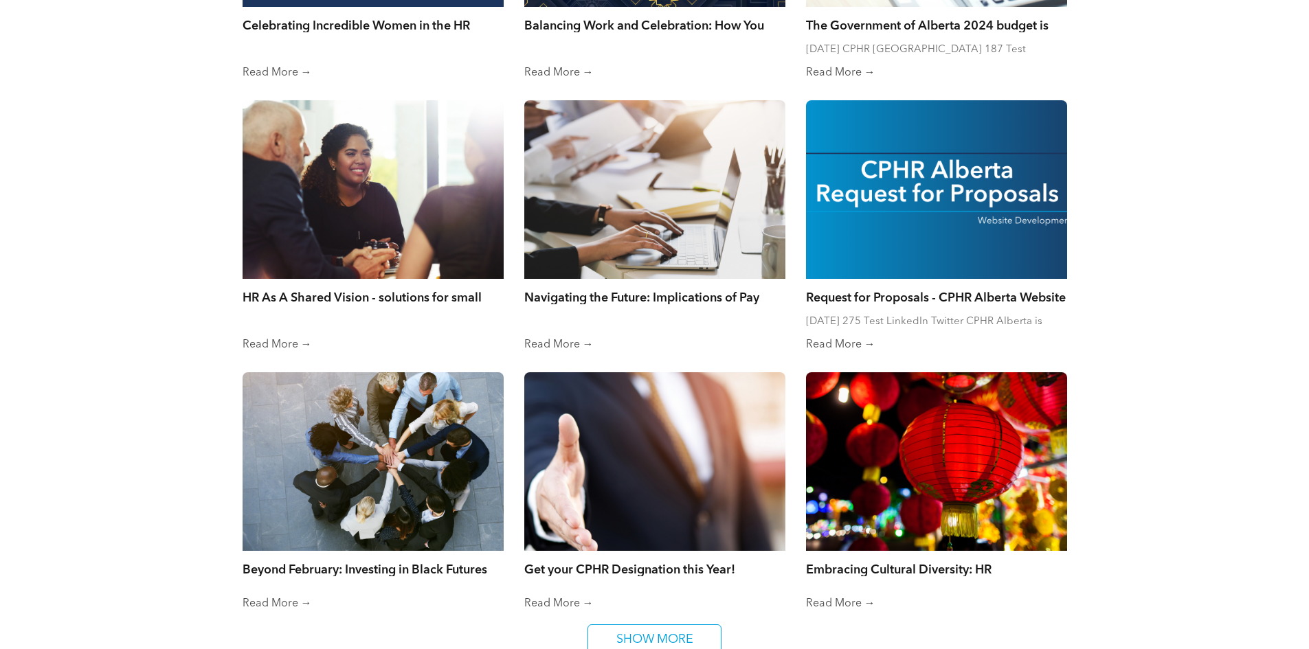
scroll to position [6804, 0]
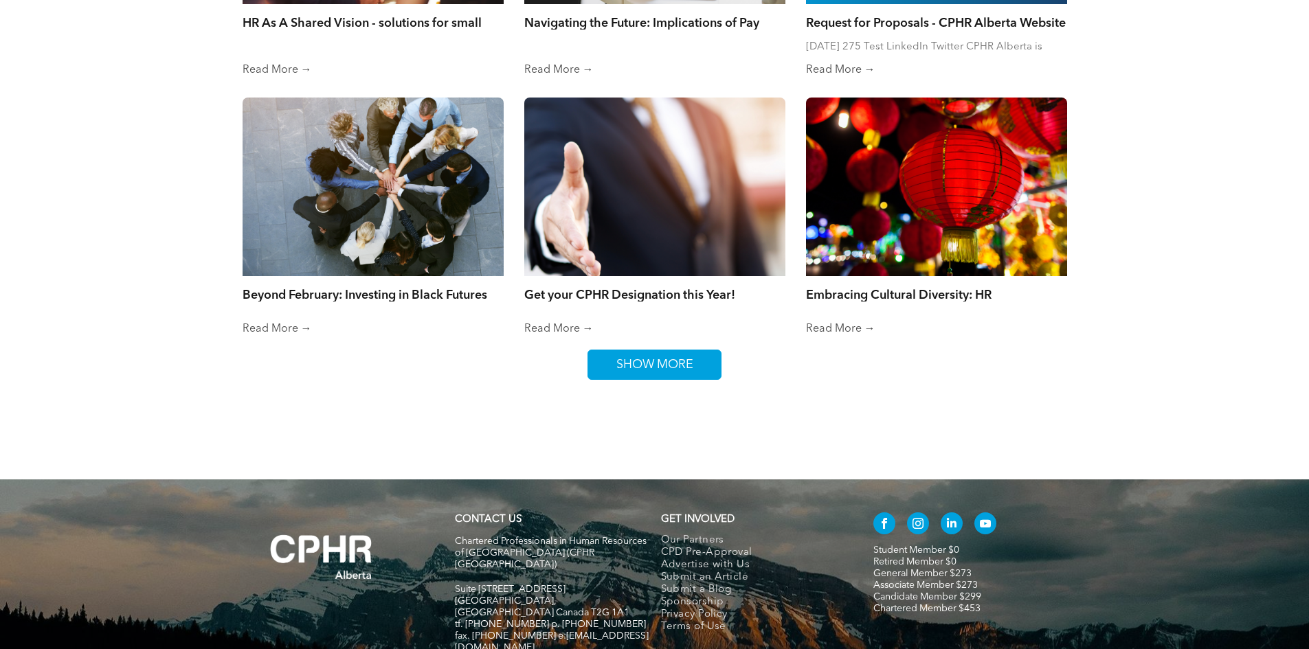
click at [680, 351] on span "SHOW MORE" at bounding box center [655, 364] width 87 height 29
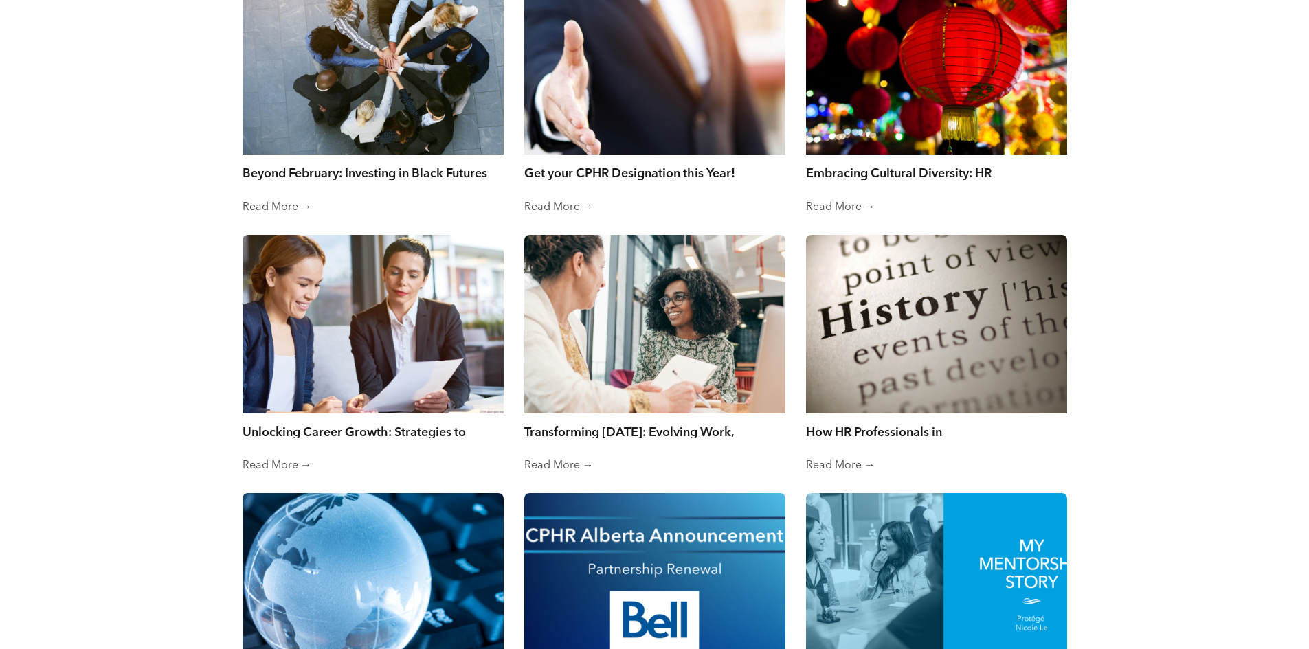
scroll to position [7079, 0]
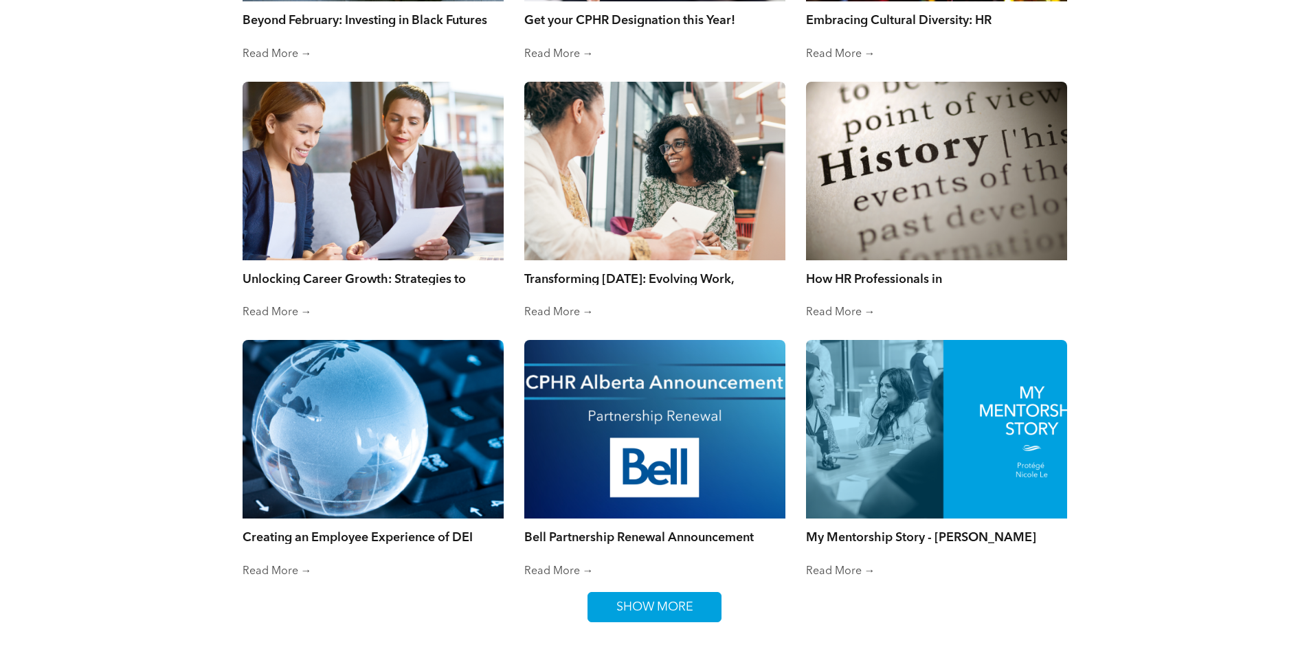
click at [672, 599] on span "SHOW MORE" at bounding box center [655, 607] width 87 height 29
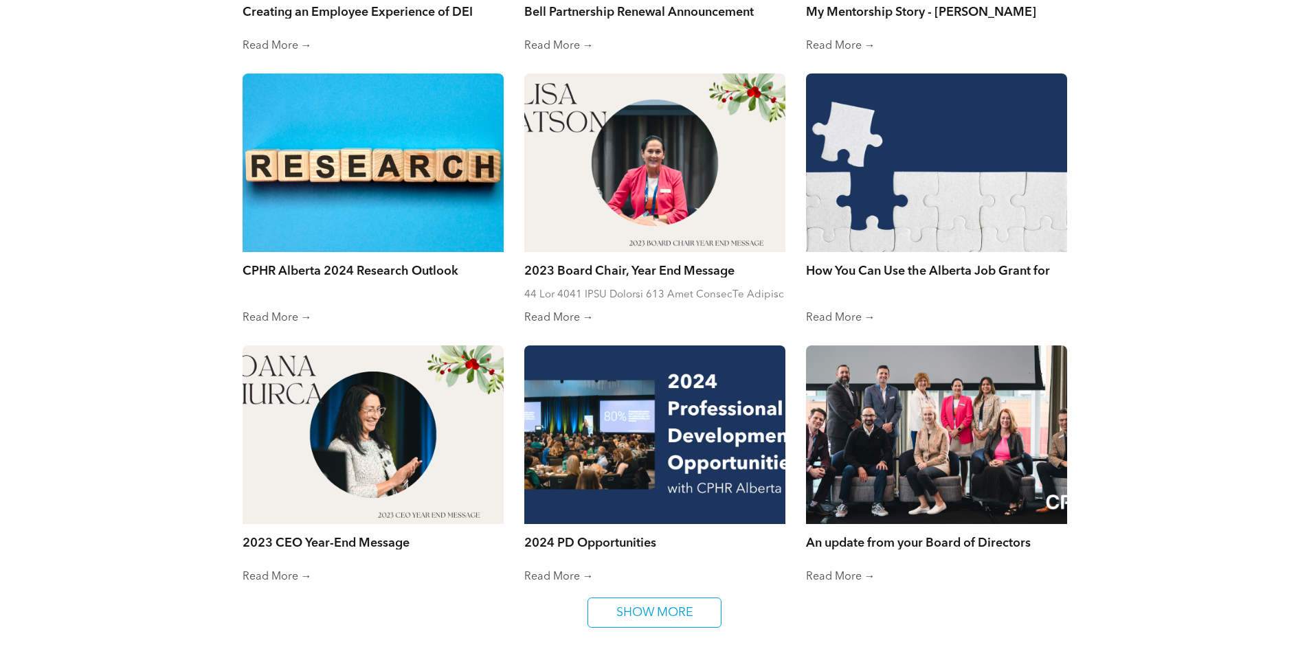
scroll to position [7629, 0]
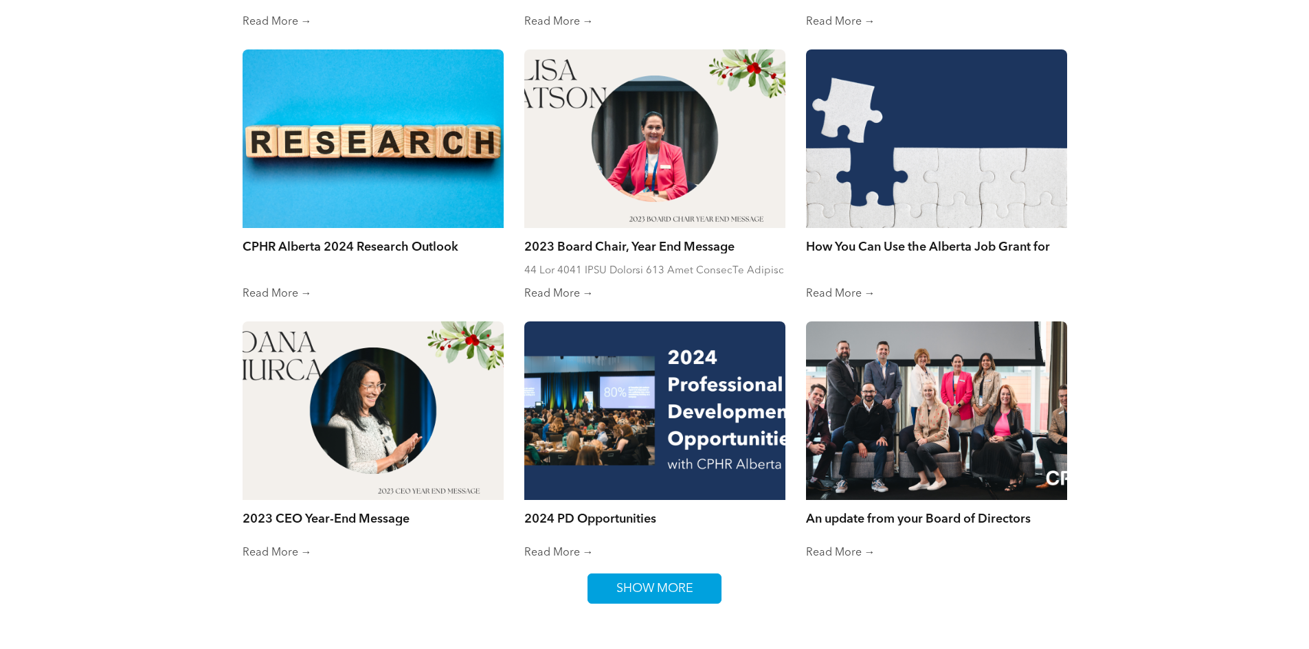
click at [682, 575] on span "SHOW MORE" at bounding box center [655, 589] width 87 height 29
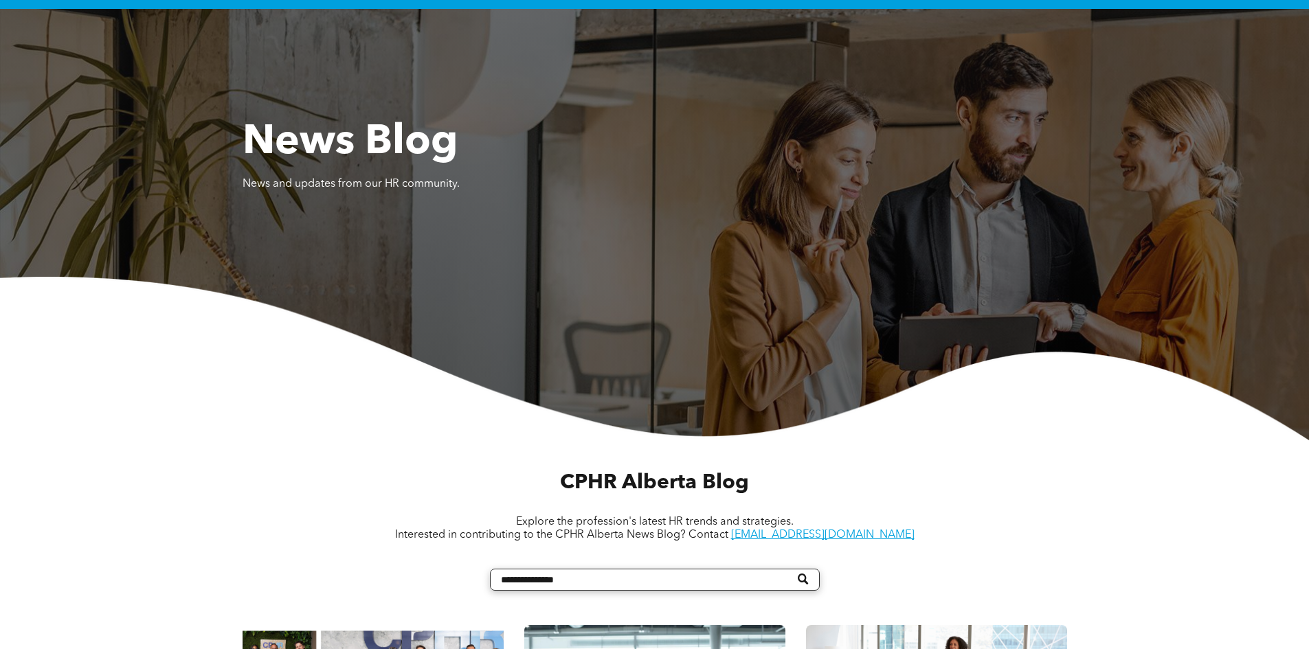
scroll to position [137, 0]
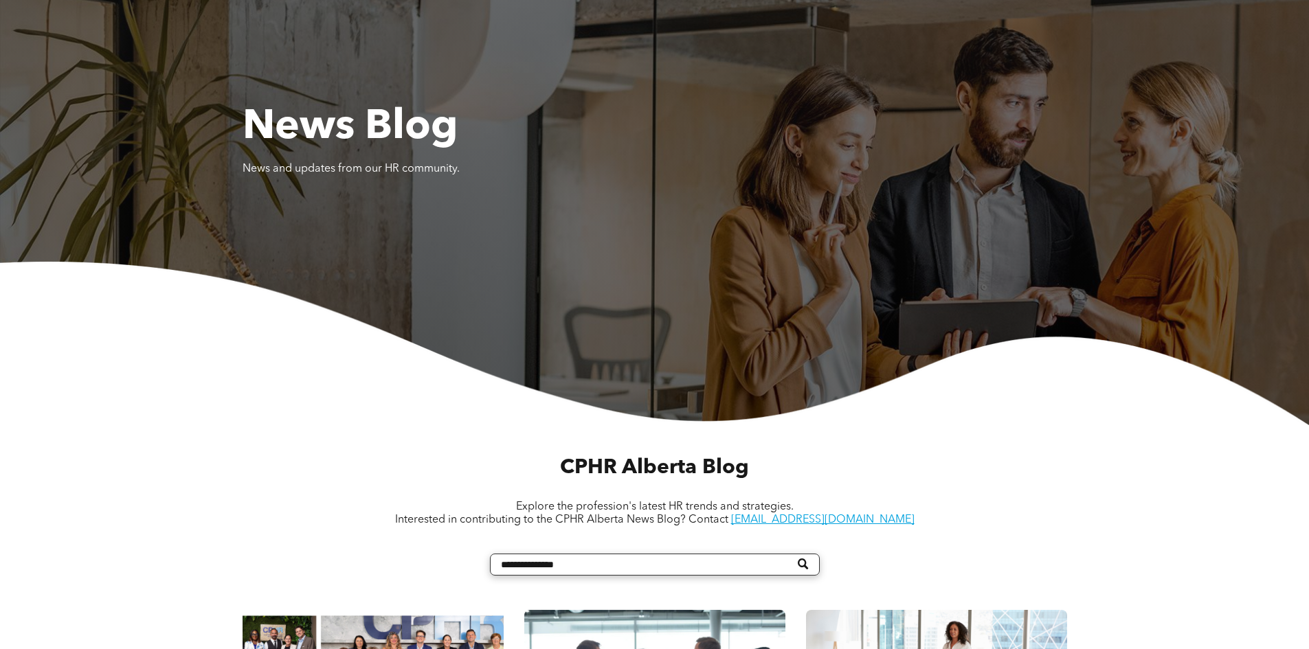
click at [603, 562] on input "Search" at bounding box center [655, 565] width 330 height 22
type input "**********"
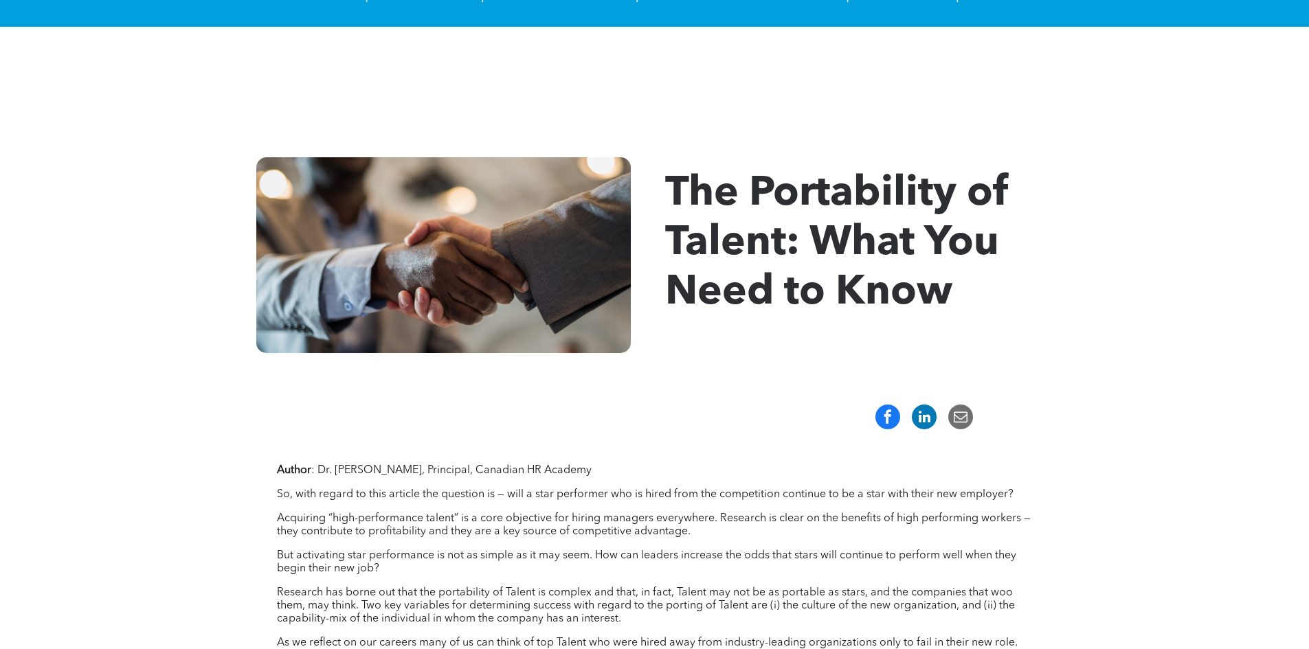
scroll to position [137, 0]
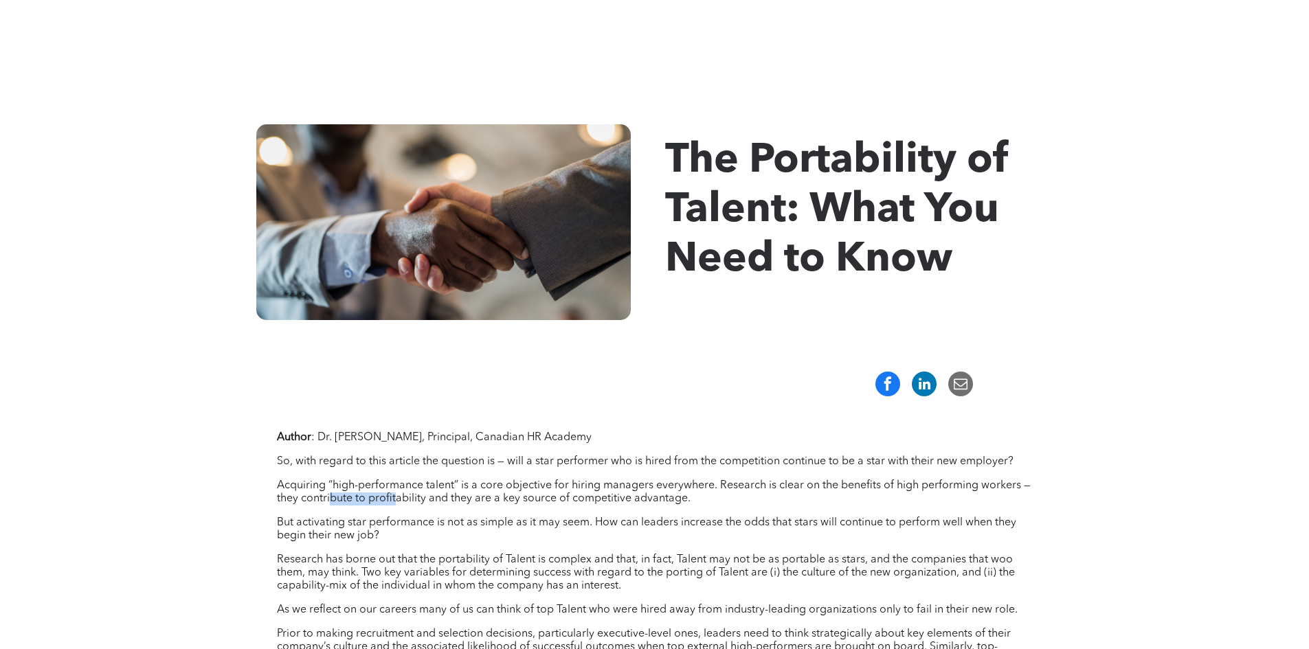
drag, startPoint x: 330, startPoint y: 502, endPoint x: 395, endPoint y: 495, distance: 65.7
click at [395, 495] on p "Acquiring “high-performance talent” is a core objective for hiring managers eve…" at bounding box center [655, 493] width 756 height 26
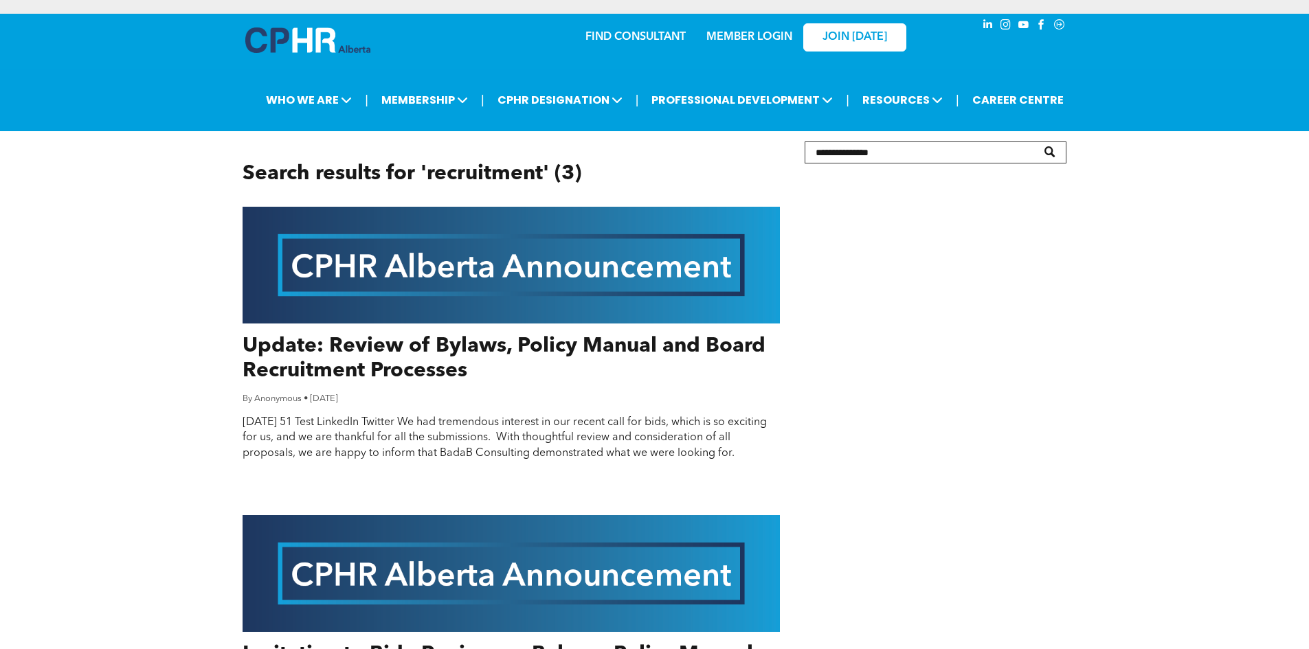
click at [917, 146] on input "Search" at bounding box center [936, 153] width 263 height 22
type input "******"
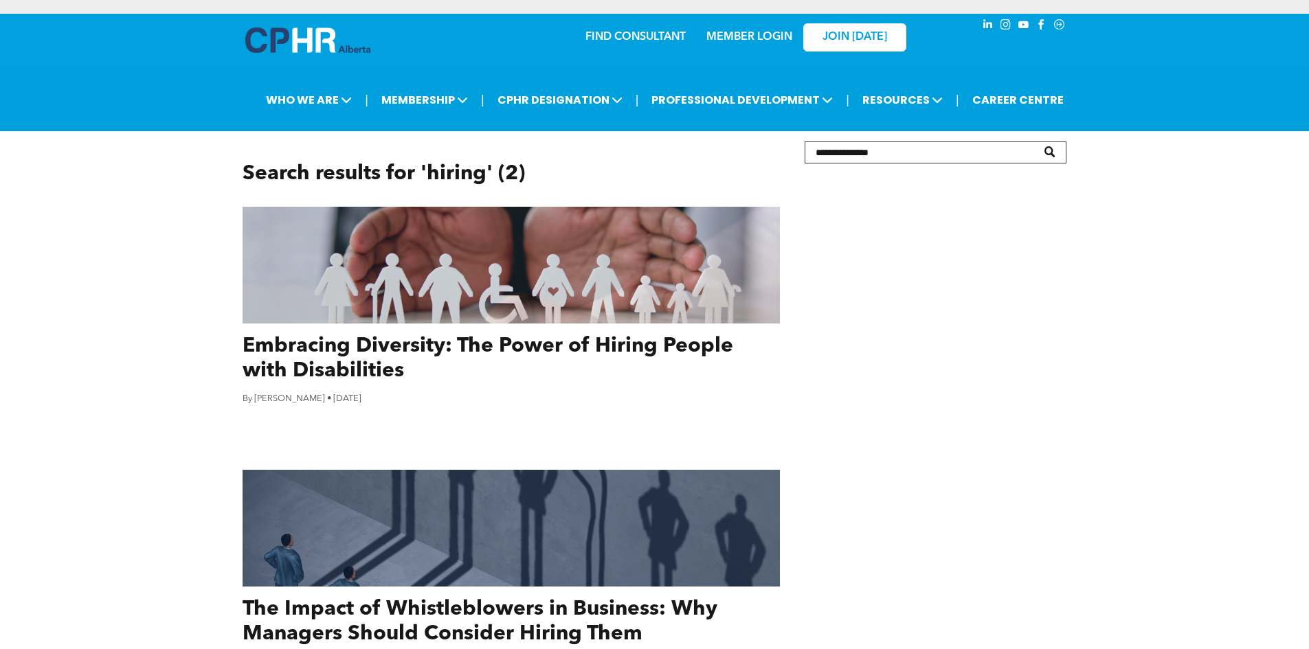
click at [895, 144] on input "Search" at bounding box center [936, 153] width 263 height 22
type input "*******"
